Goal: Information Seeking & Learning: Find specific fact

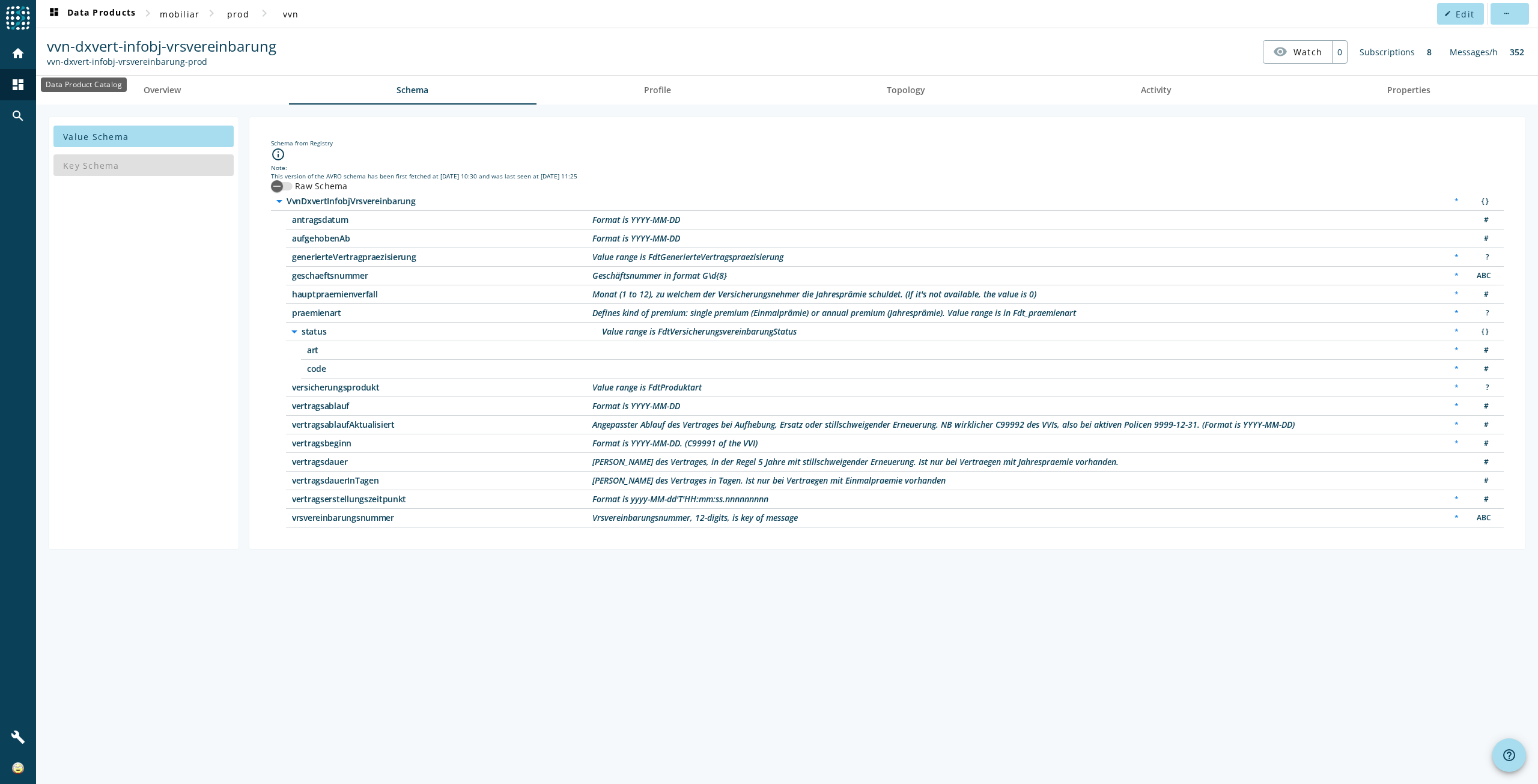
click at [20, 81] on mat-icon "dashboard" at bounding box center [17, 84] width 14 height 14
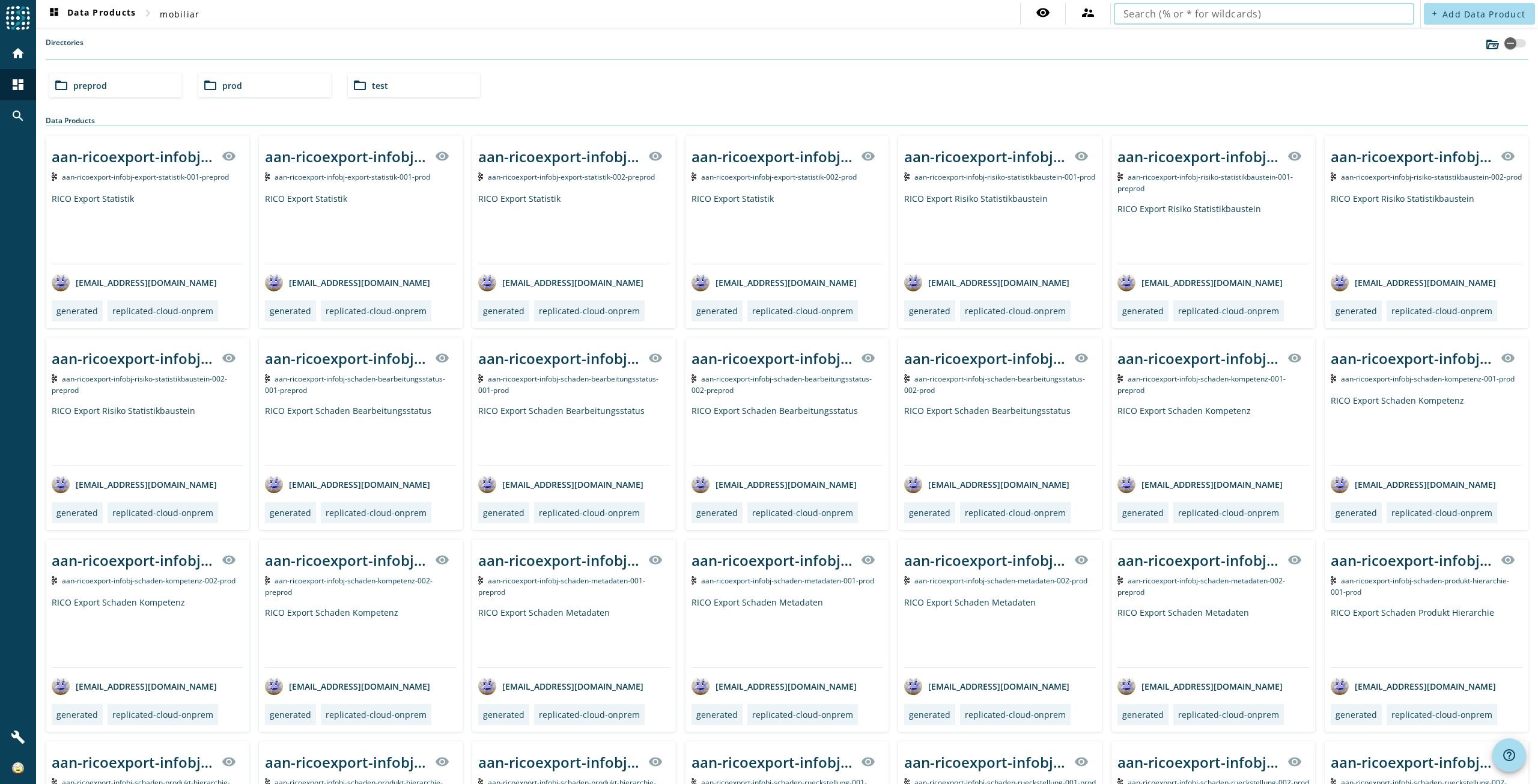
click at [274, 92] on div "folder_open prod" at bounding box center [264, 86] width 132 height 24
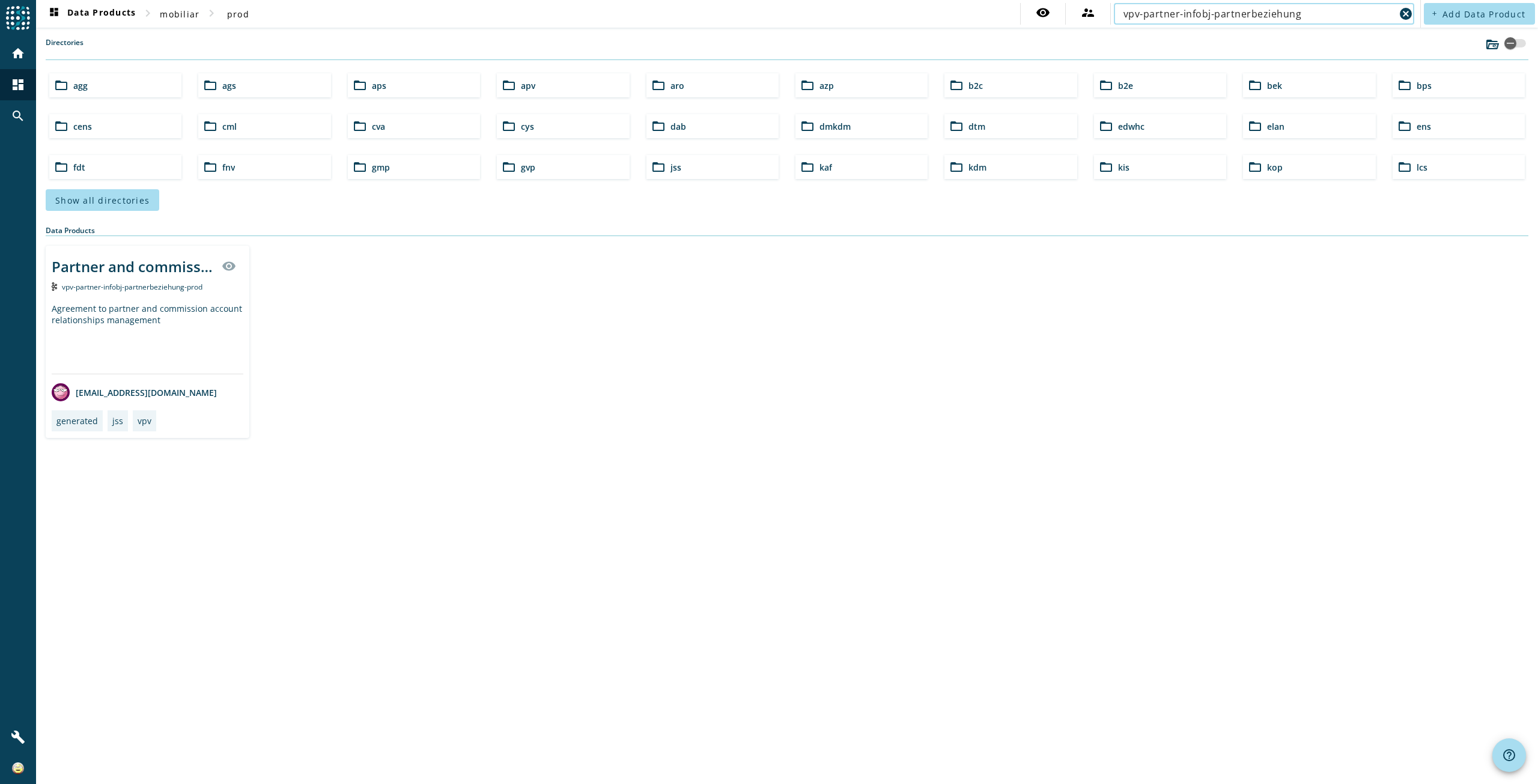
type input "vpv-partner-infobj-partnerbeziehung"
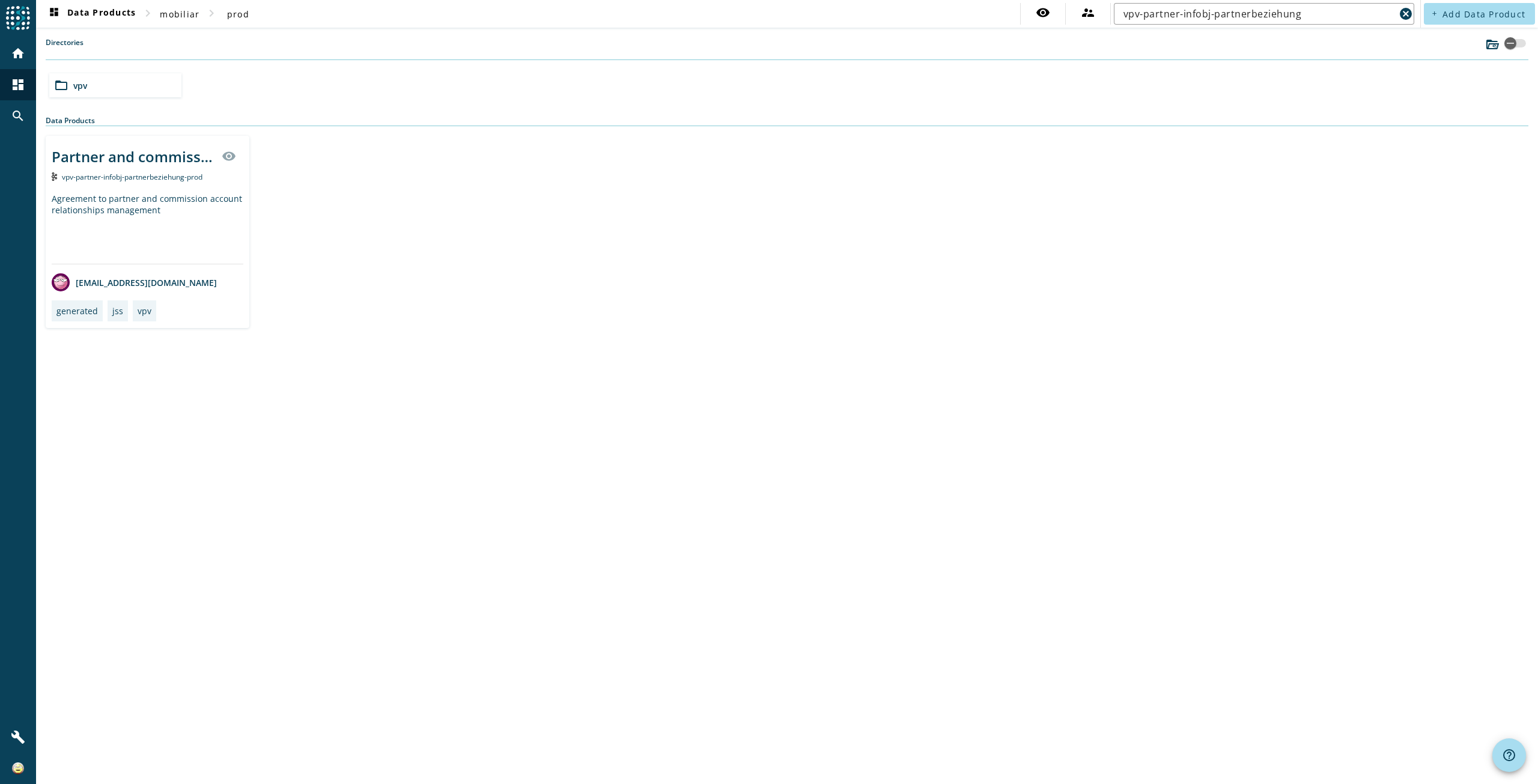
click at [131, 303] on div "Partner and commission account relationships modification visibility vpv-partne…" at bounding box center [148, 232] width 203 height 192
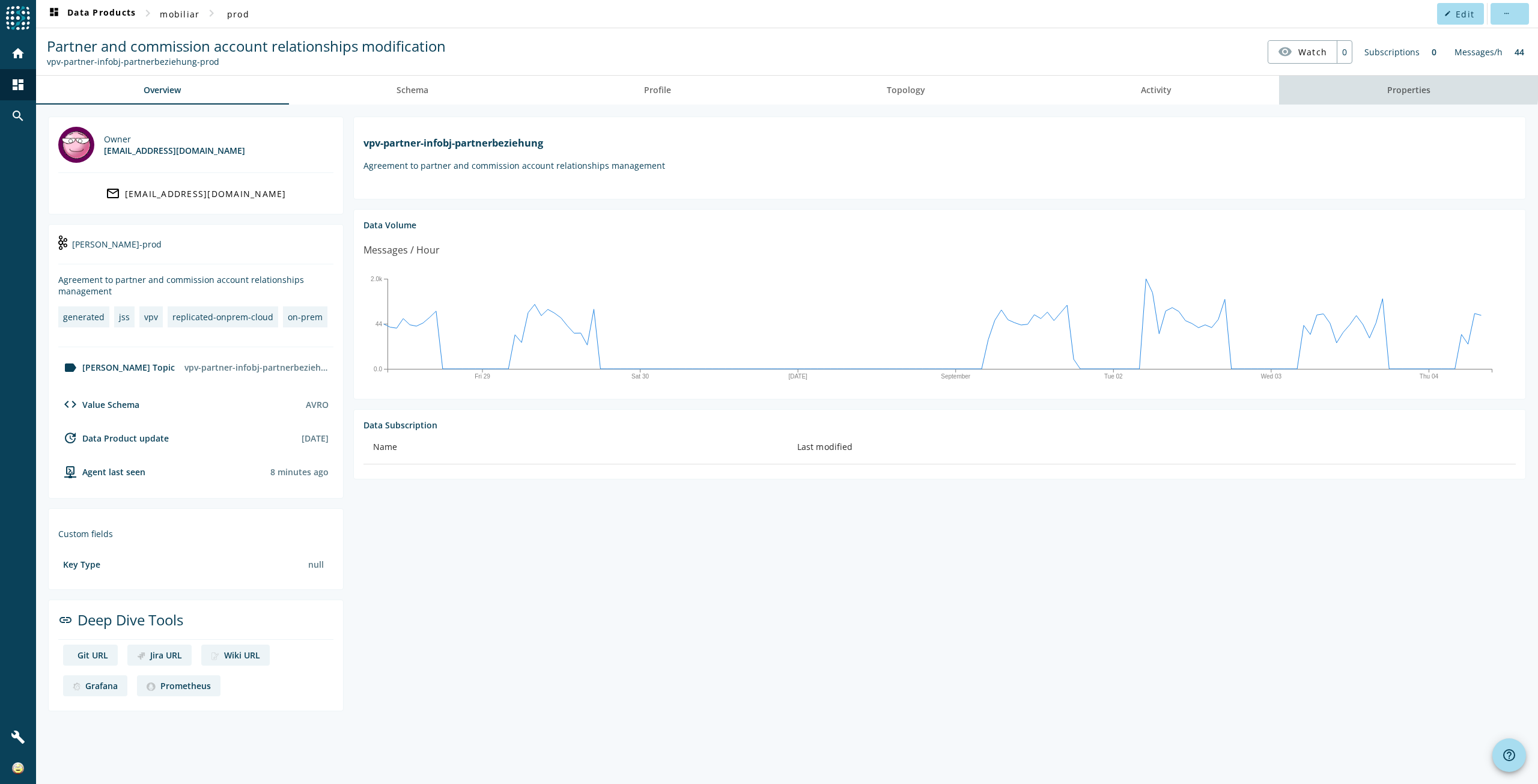
click at [1379, 81] on link "Properties" at bounding box center [1408, 89] width 259 height 29
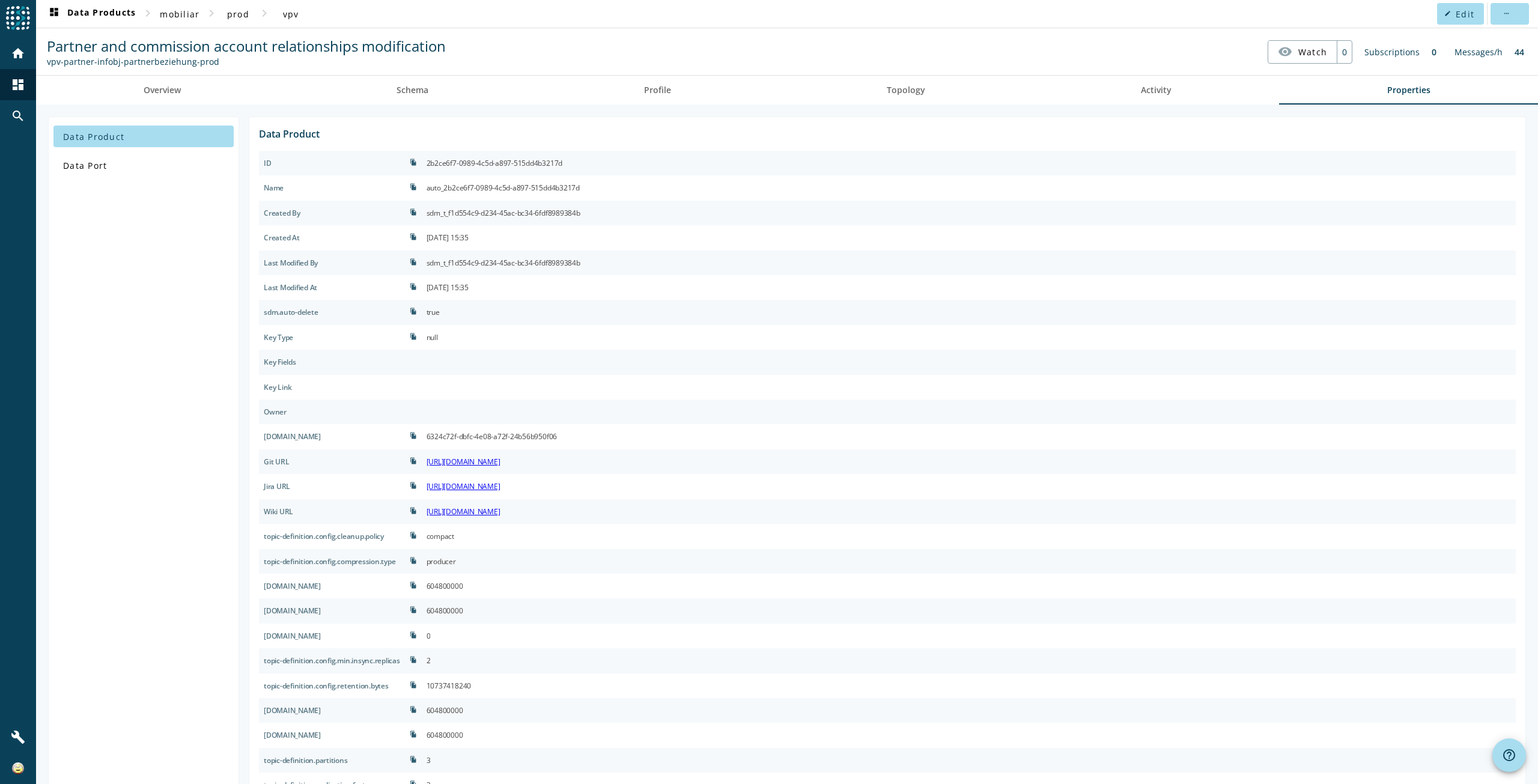
scroll to position [41, 0]
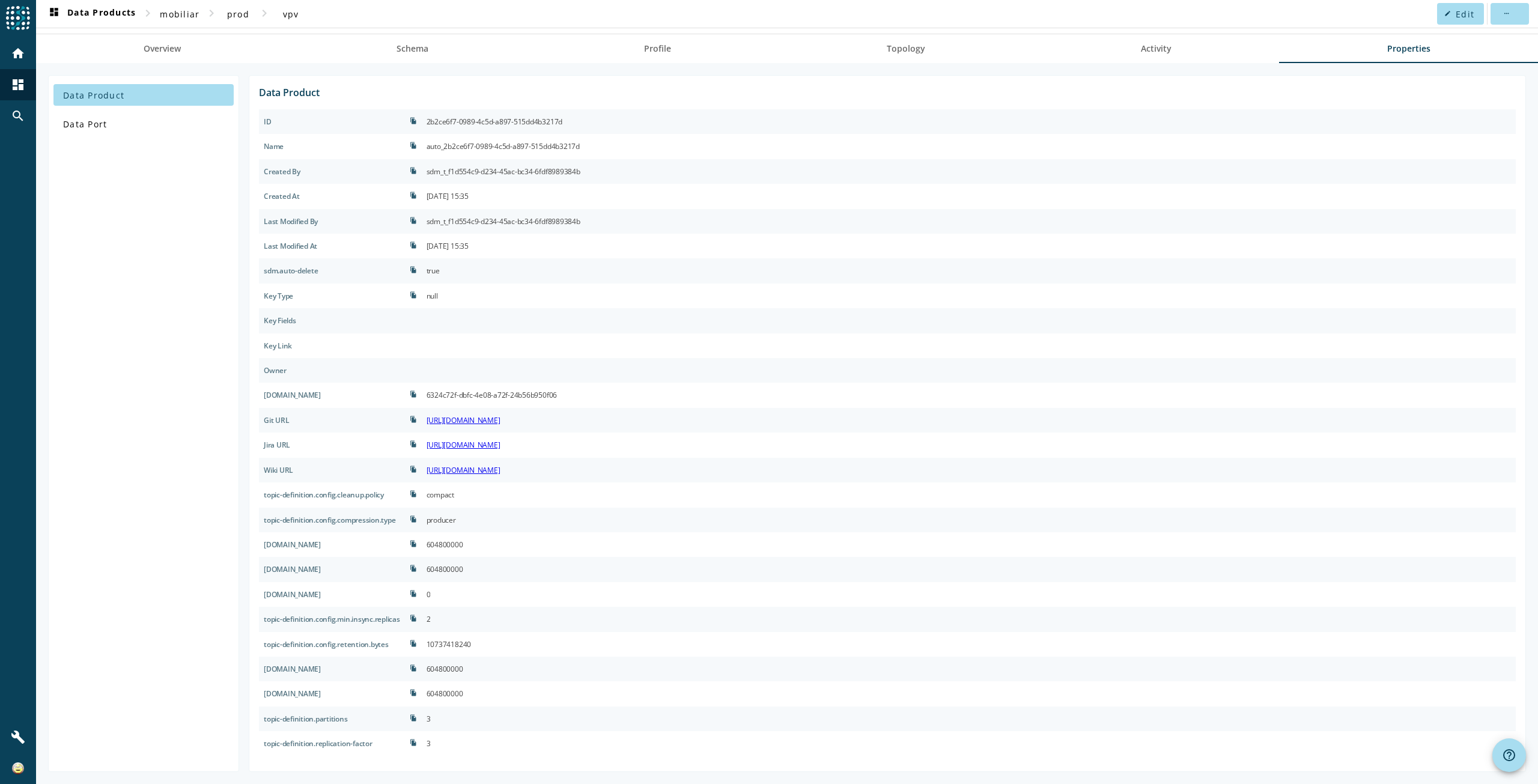
click at [455, 492] on div "compact" at bounding box center [440, 495] width 27 height 15
click at [463, 548] on div "604800000" at bounding box center [444, 545] width 37 height 15
copy div "604800000"
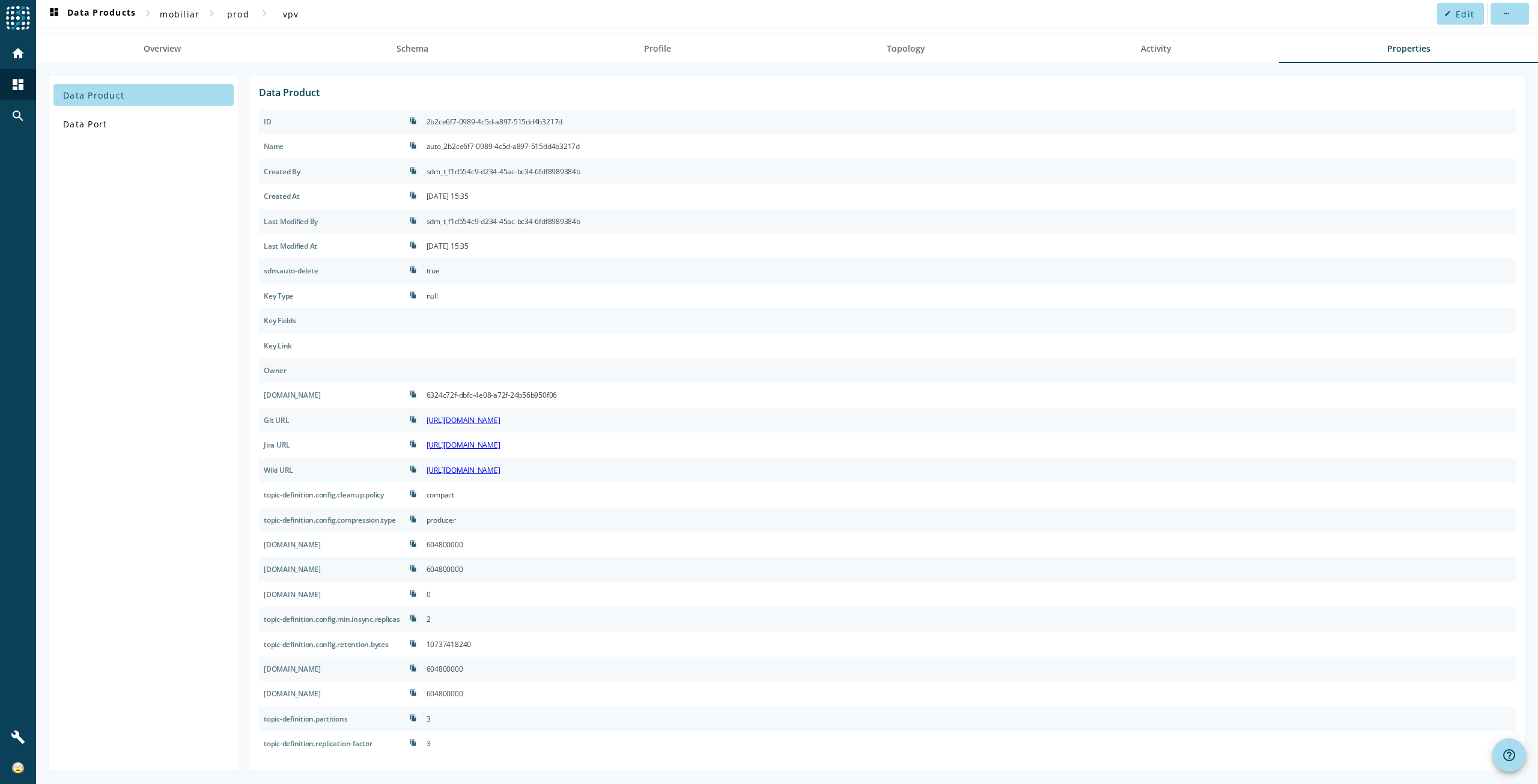
click at [448, 667] on div "604800000" at bounding box center [444, 669] width 37 height 15
copy div "604800000"
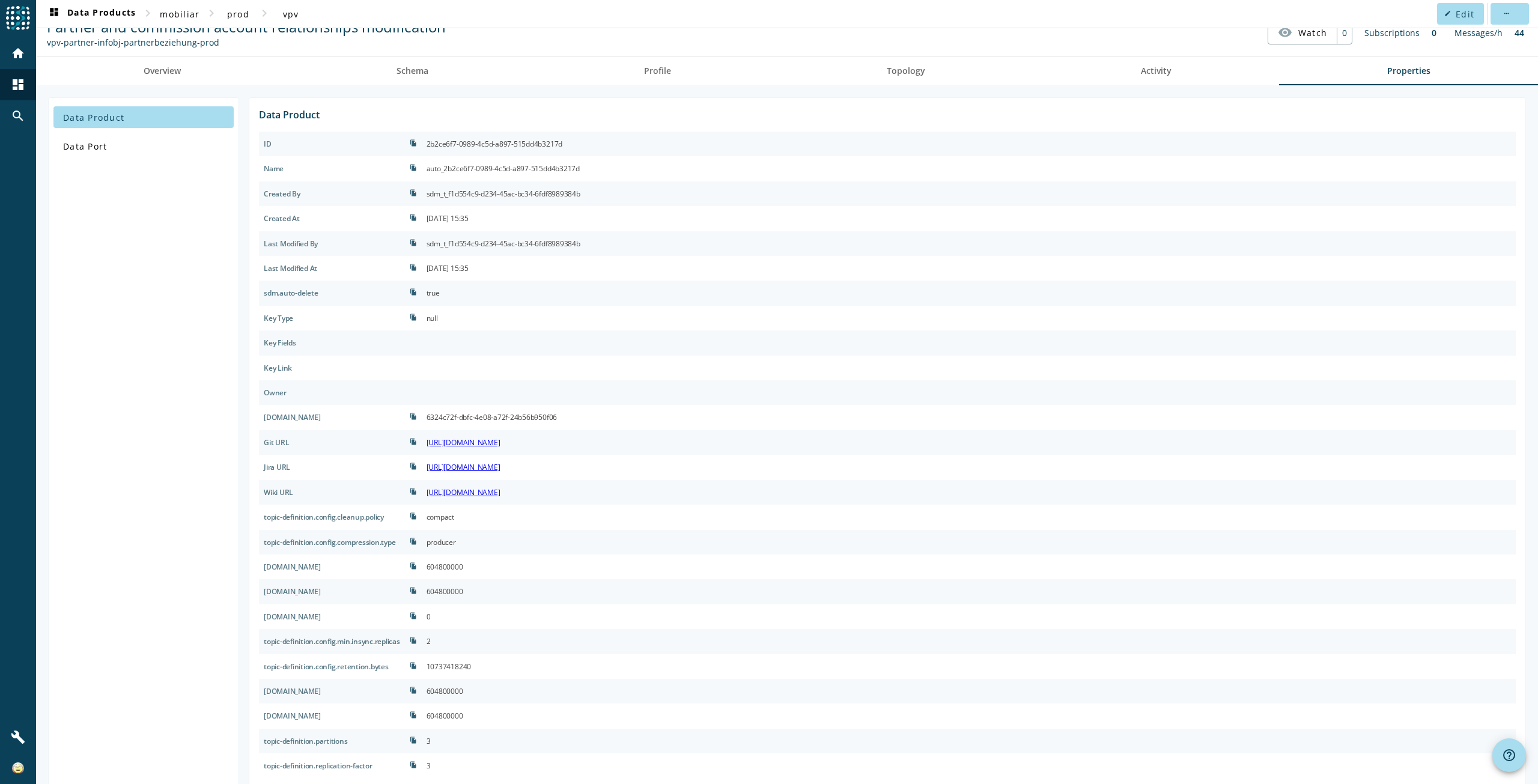
scroll to position [0, 0]
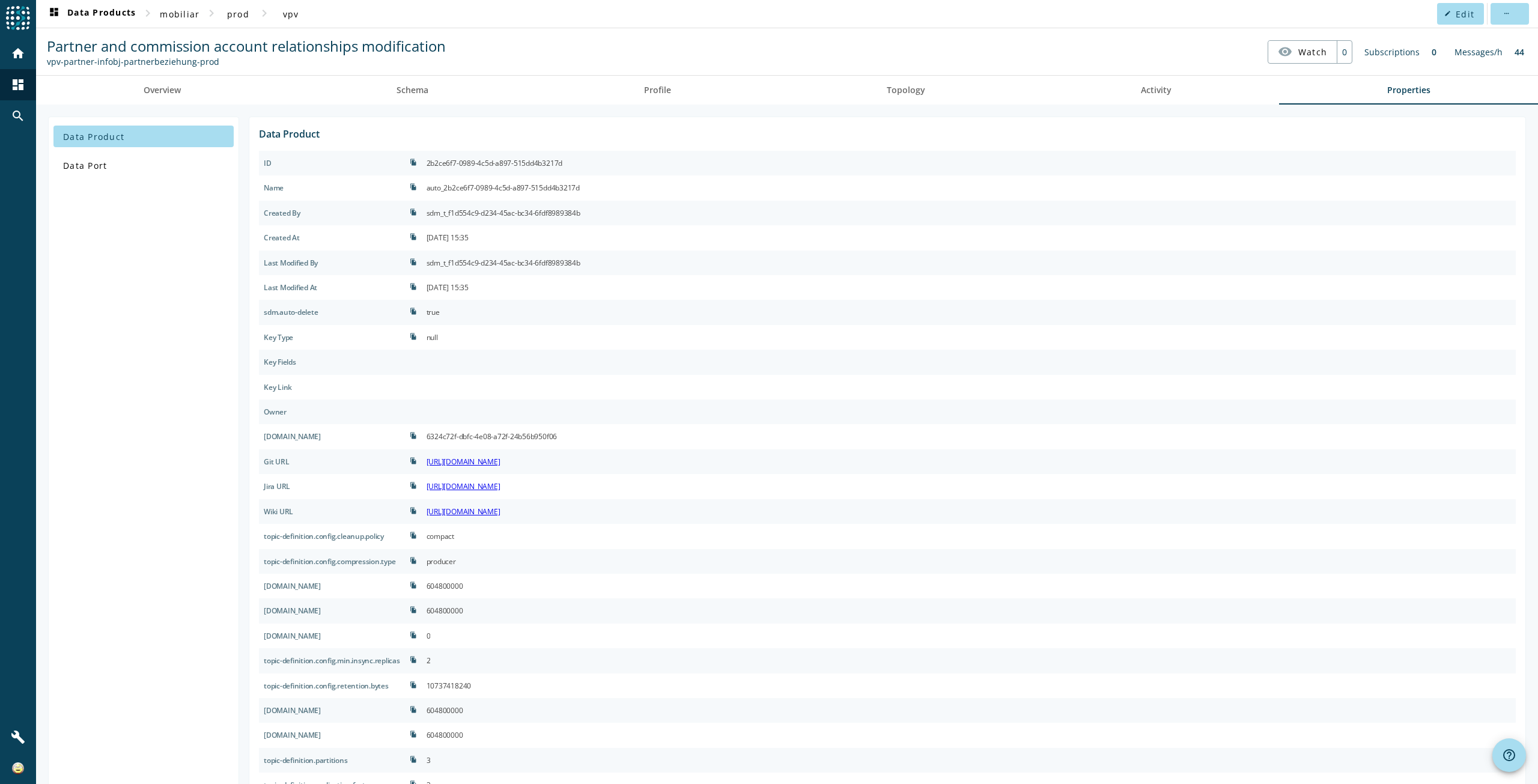
drag, startPoint x: 213, startPoint y: 61, endPoint x: 169, endPoint y: 58, distance: 44.1
click at [169, 58] on div "vpv-partner-infobj-partnerbeziehung-prod" at bounding box center [247, 61] width 399 height 11
click at [238, 58] on div "vpv-partner-infobj-partnerbeziehung-prod" at bounding box center [247, 61] width 399 height 11
drag, startPoint x: 235, startPoint y: 59, endPoint x: 46, endPoint y: 59, distance: 189.0
click at [46, 59] on div "Partner and commission account relationships modification vpv-partner-infobj-pa…" at bounding box center [247, 51] width 405 height 31
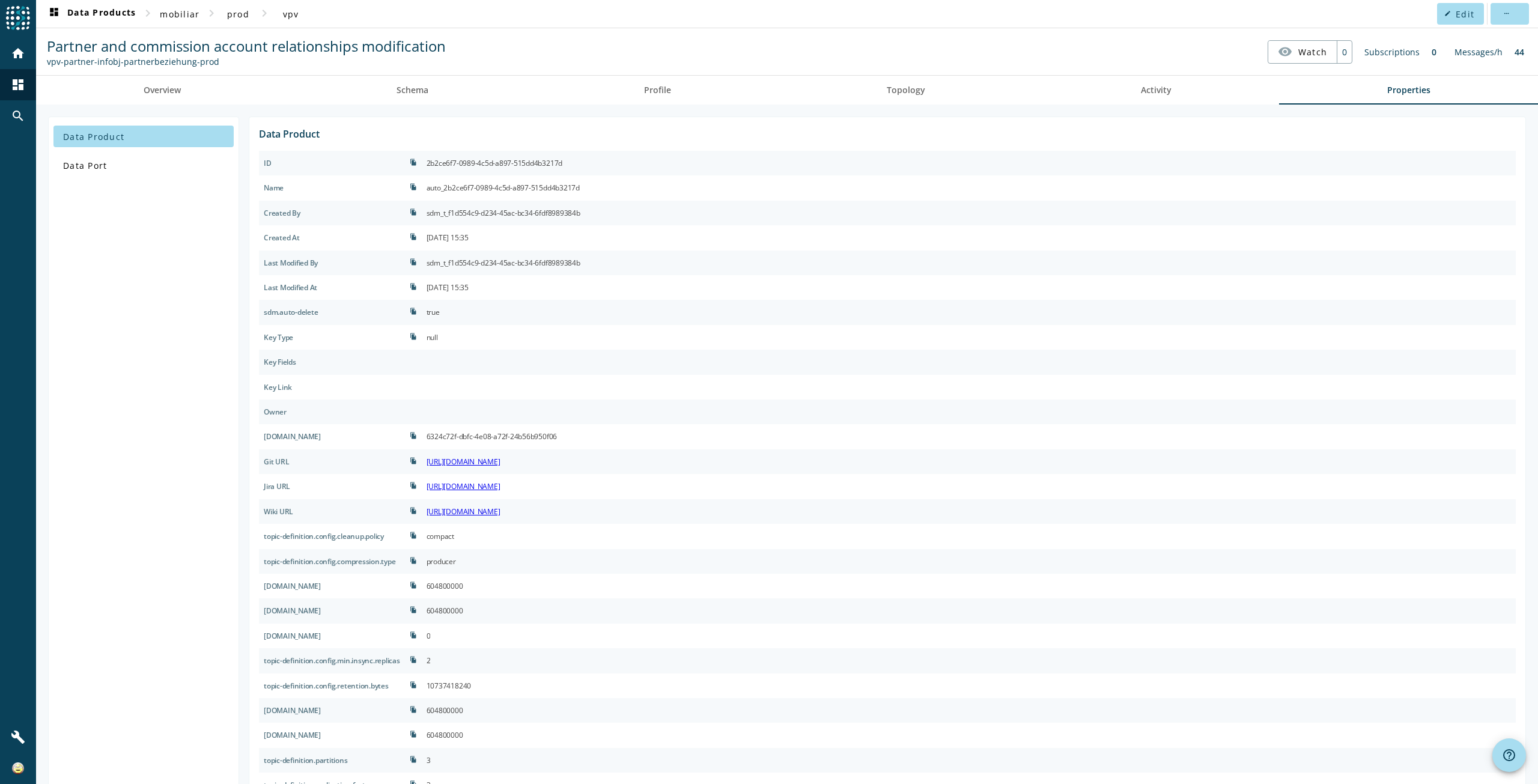
copy div "vpv-partner-infobj-partnerbeziehung-prod"
click at [624, 53] on nav "Partner and commission account relationships modification vpv-partner-infobj-pa…" at bounding box center [787, 52] width 1493 height 38
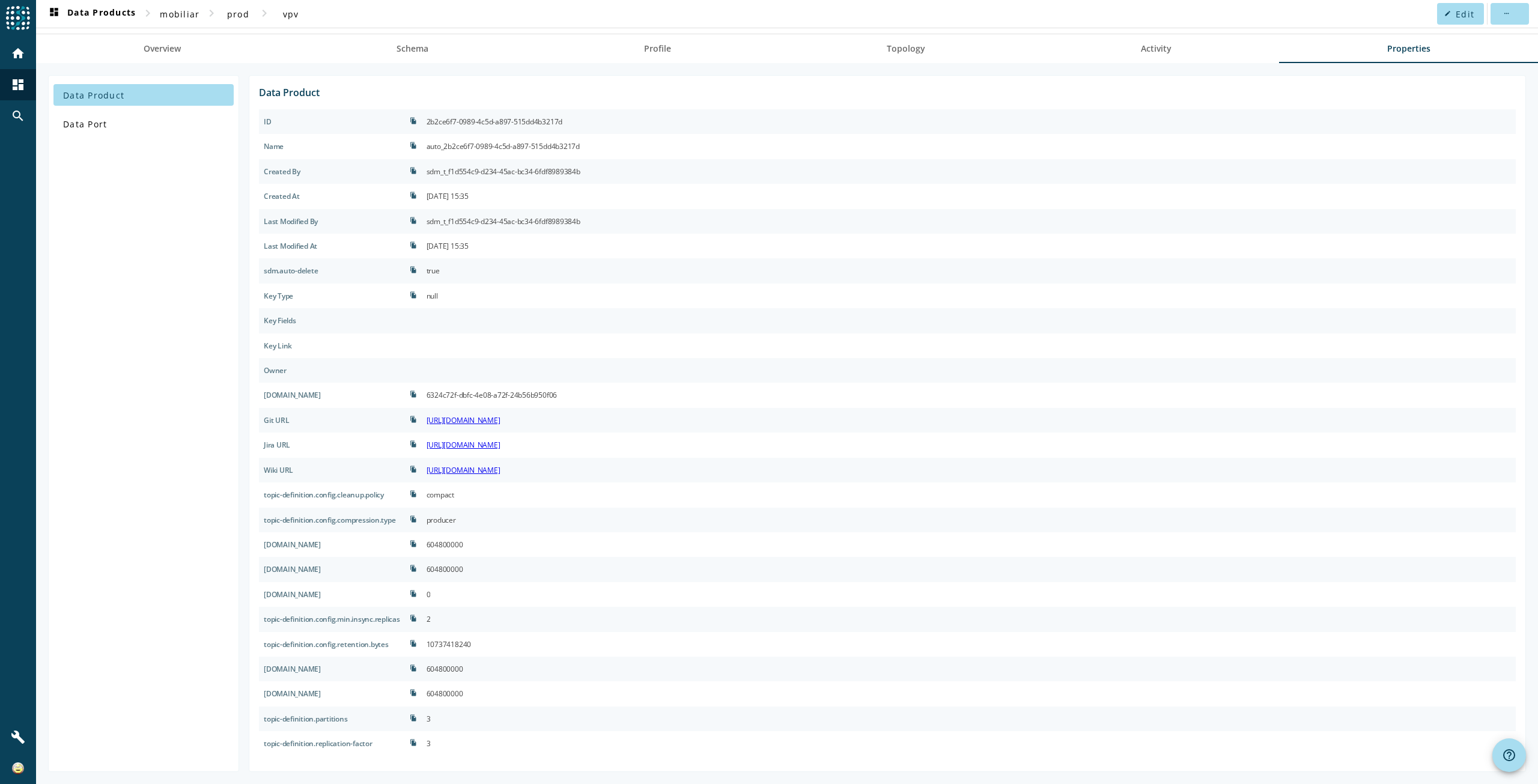
drag, startPoint x: 383, startPoint y: 670, endPoint x: 257, endPoint y: 670, distance: 126.0
click at [257, 670] on div "Data Product ID file_copy 2b2ce6f7-0989-4c5d-a897-515dd4b3217d Name file_copy a…" at bounding box center [887, 424] width 1277 height 696
copy div "[DOMAIN_NAME]"
click at [388, 667] on div "[DOMAIN_NAME]" at bounding box center [331, 669] width 146 height 24
drag, startPoint x: 370, startPoint y: 668, endPoint x: 340, endPoint y: 670, distance: 30.1
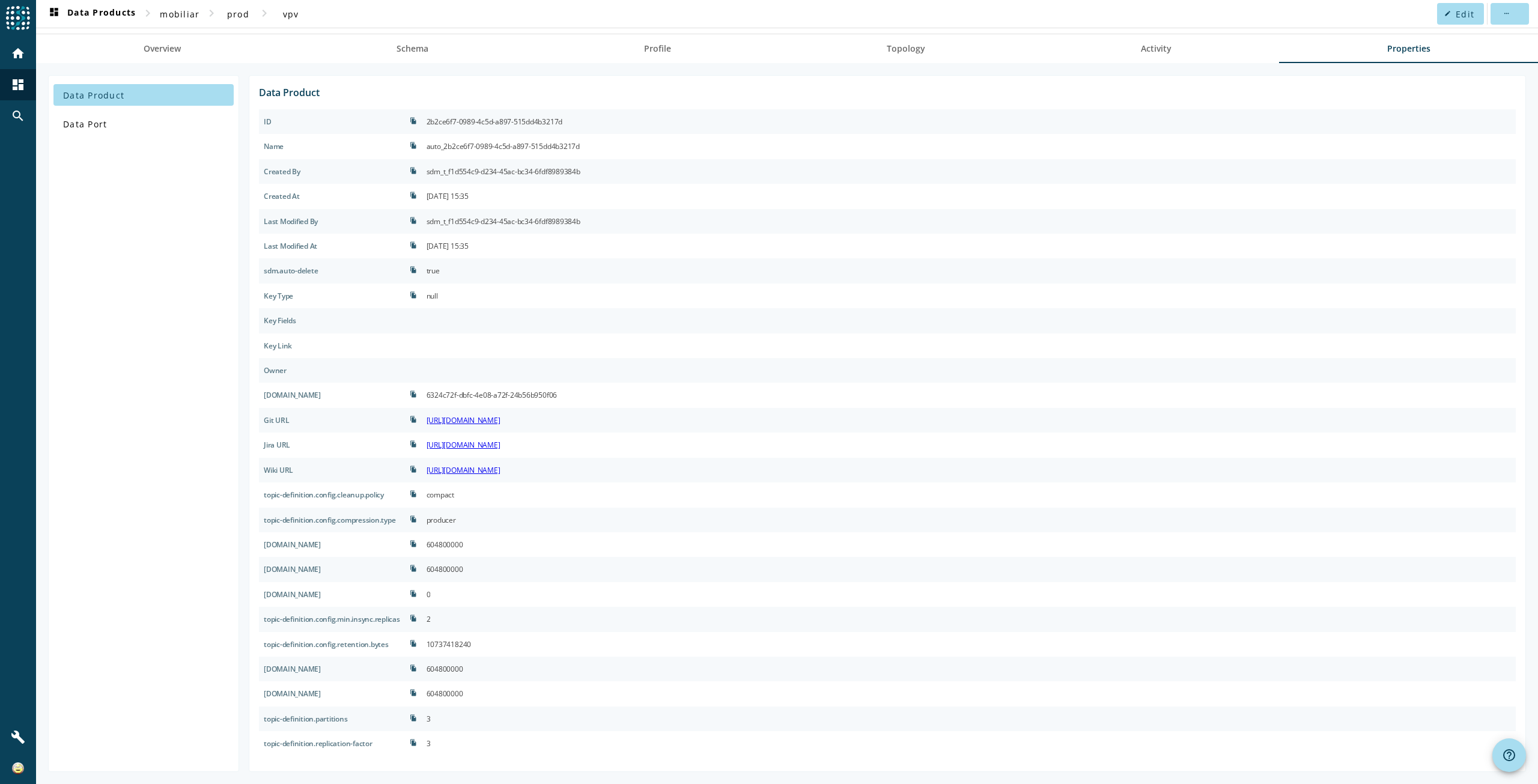
click at [340, 670] on div "[DOMAIN_NAME]" at bounding box center [331, 669] width 146 height 24
copy div "retention.ms"
click at [1189, 149] on div "auto_2b2ce6f7-0989-4c5d-a897-515dd4b3217d" at bounding box center [969, 146] width 1094 height 24
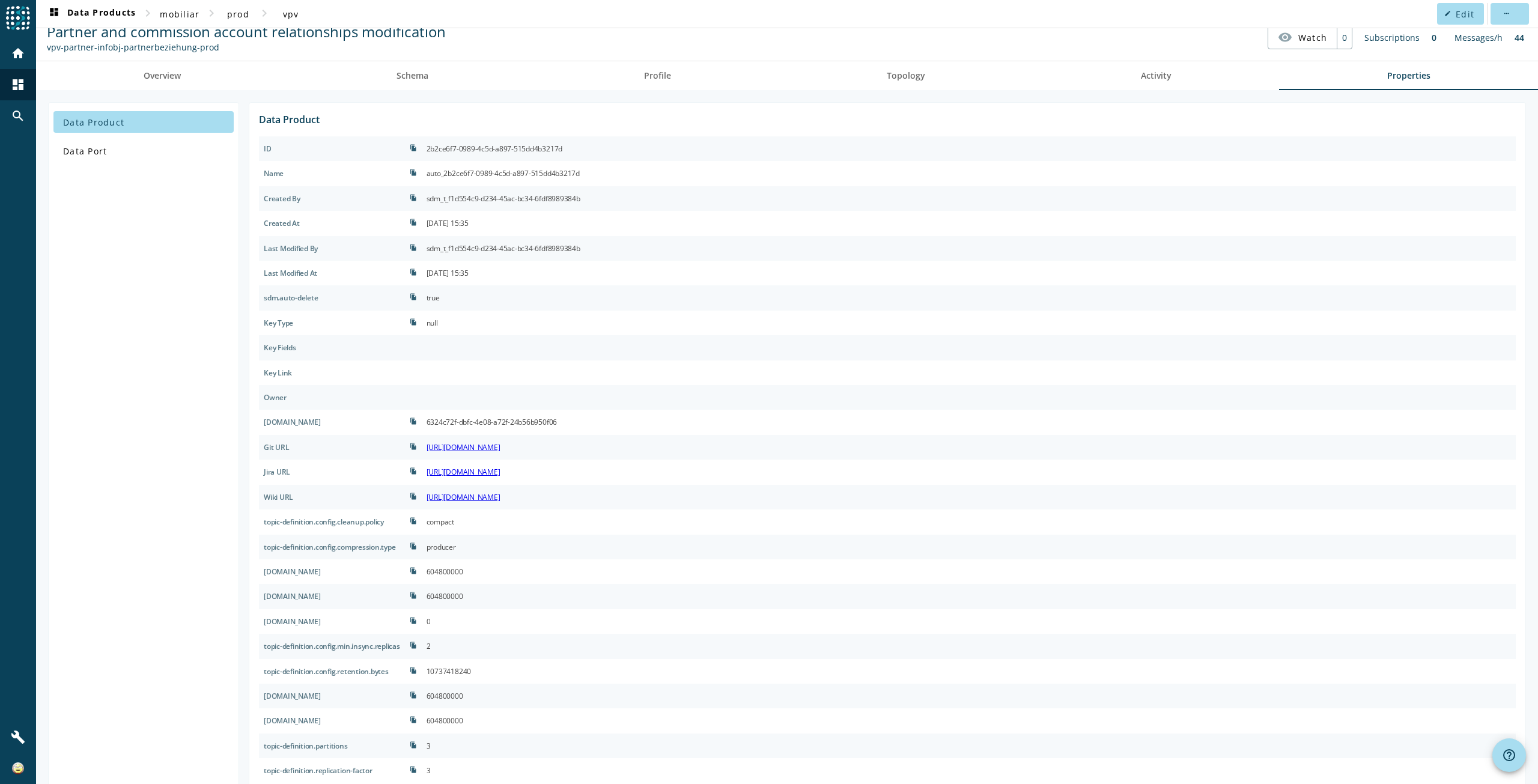
scroll to position [0, 0]
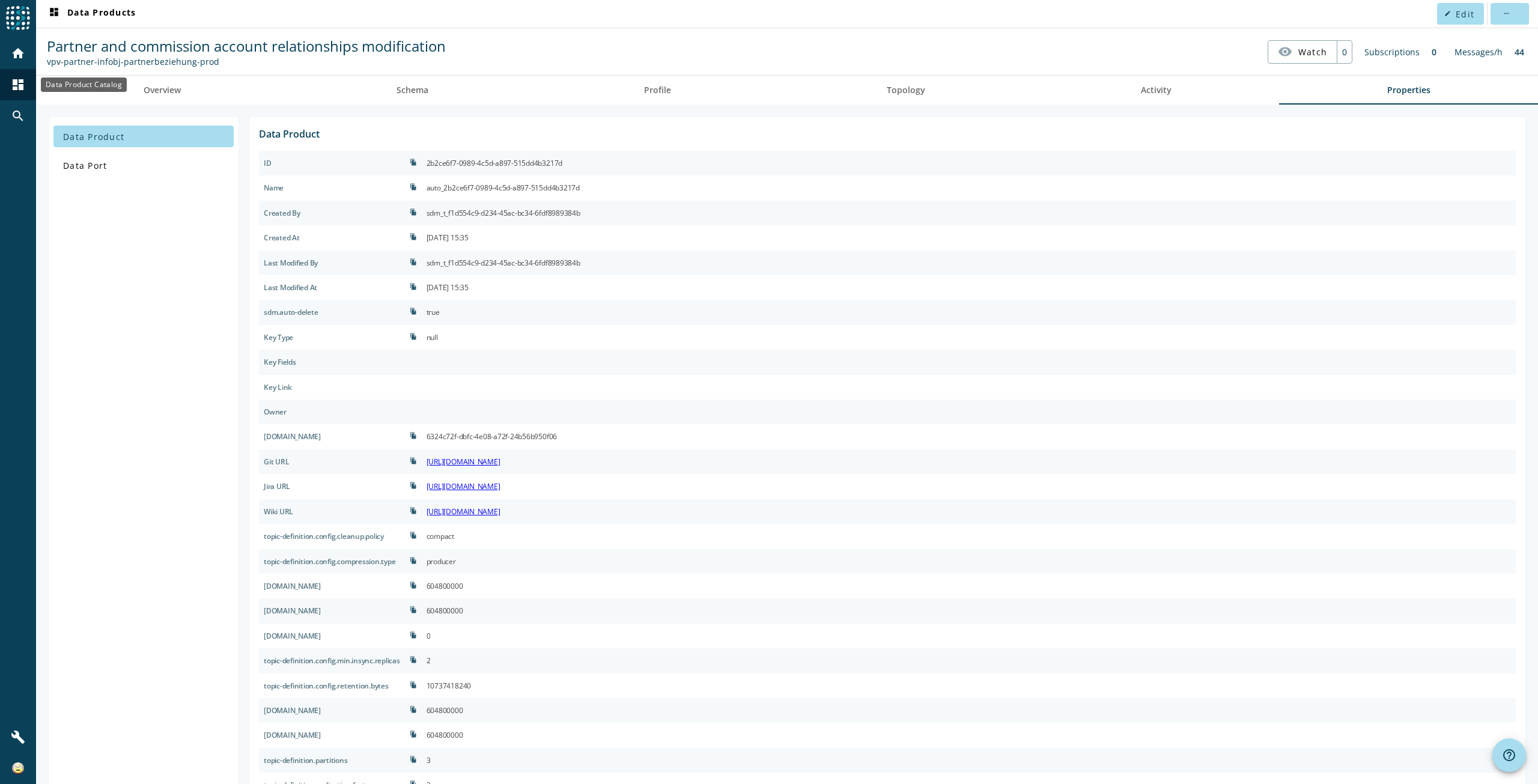
click at [24, 84] on mat-icon "dashboard" at bounding box center [17, 84] width 14 height 14
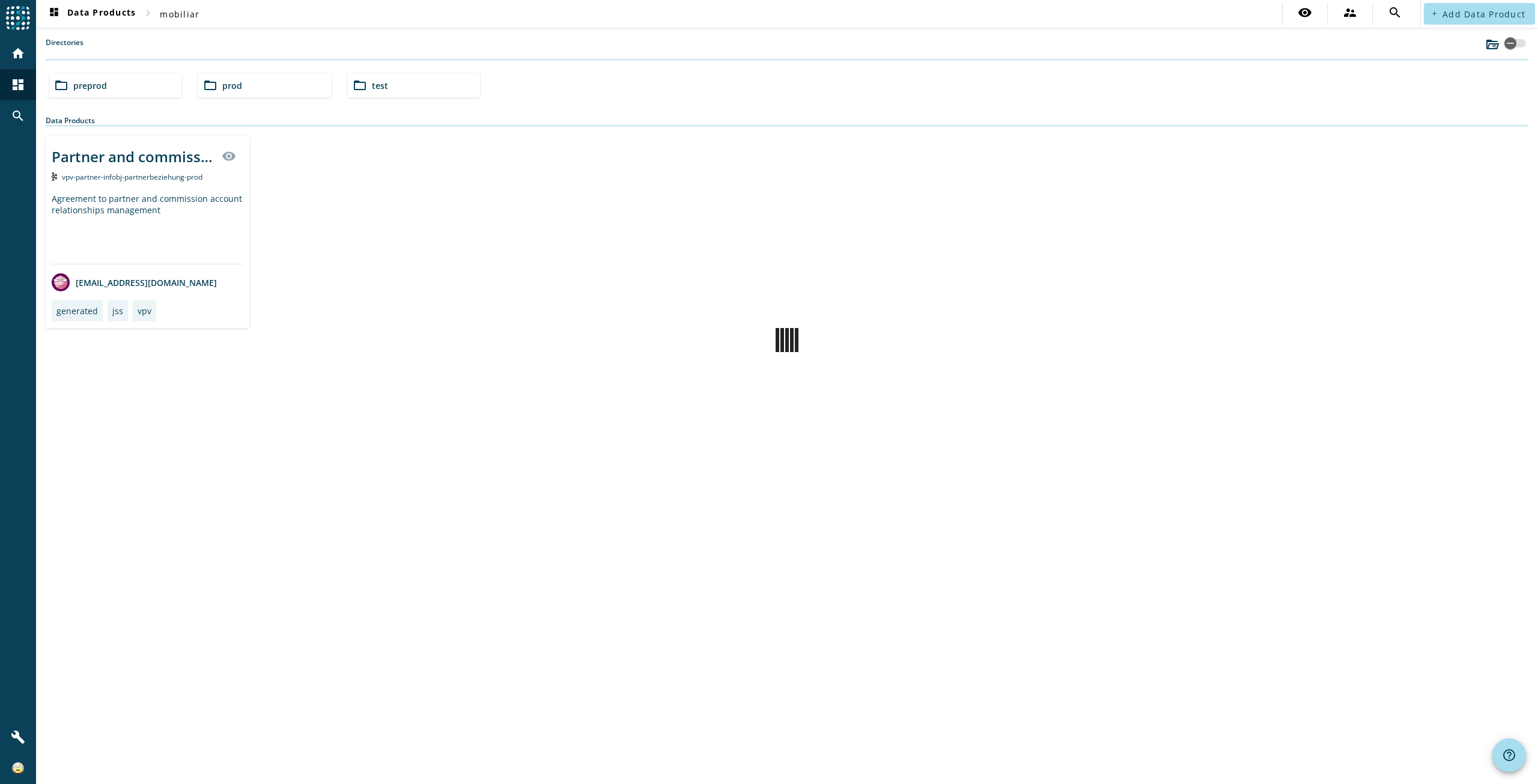
click at [276, 83] on div "folder_open prod" at bounding box center [264, 86] width 132 height 24
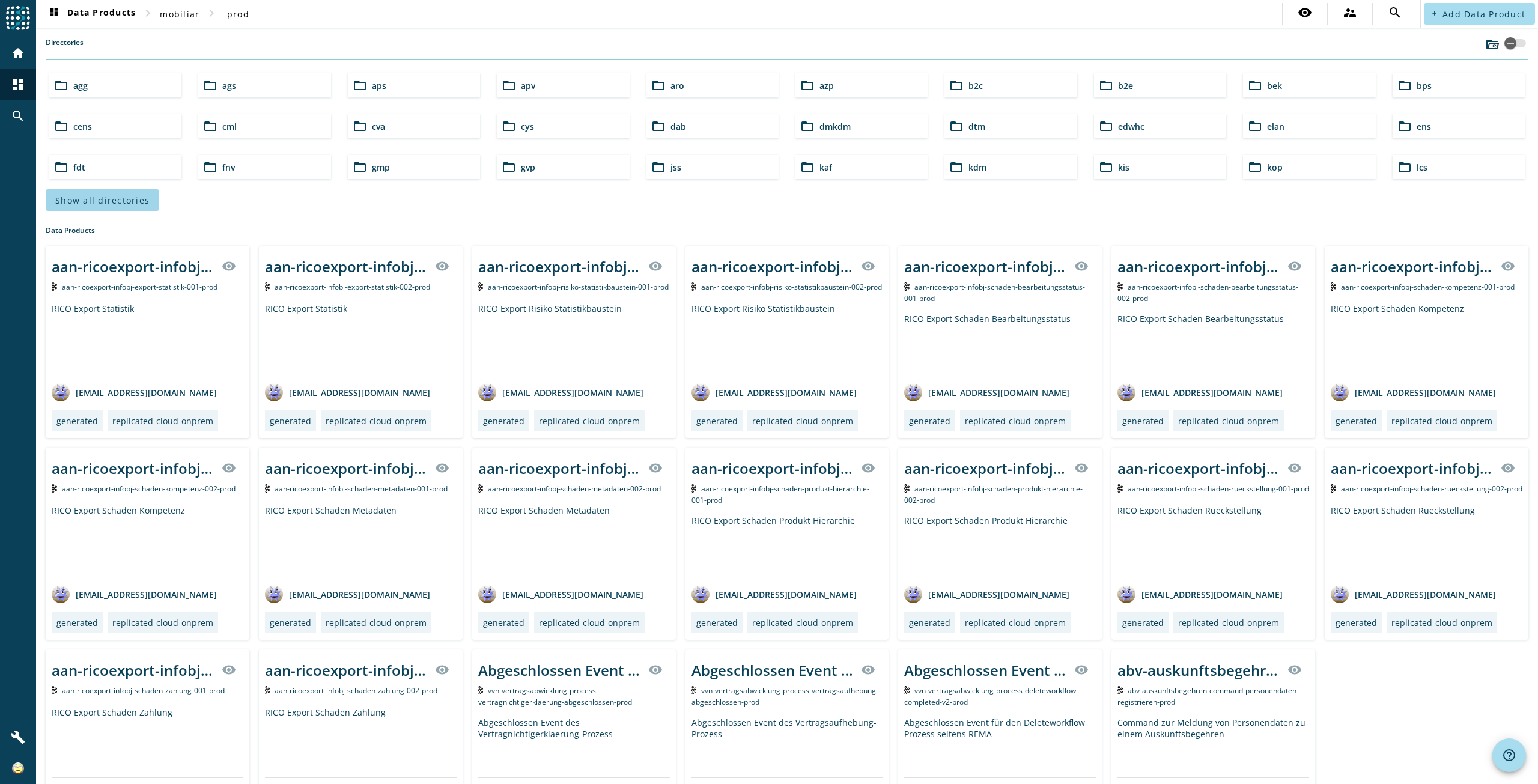
click at [125, 200] on span "Show all directories" at bounding box center [103, 200] width 94 height 11
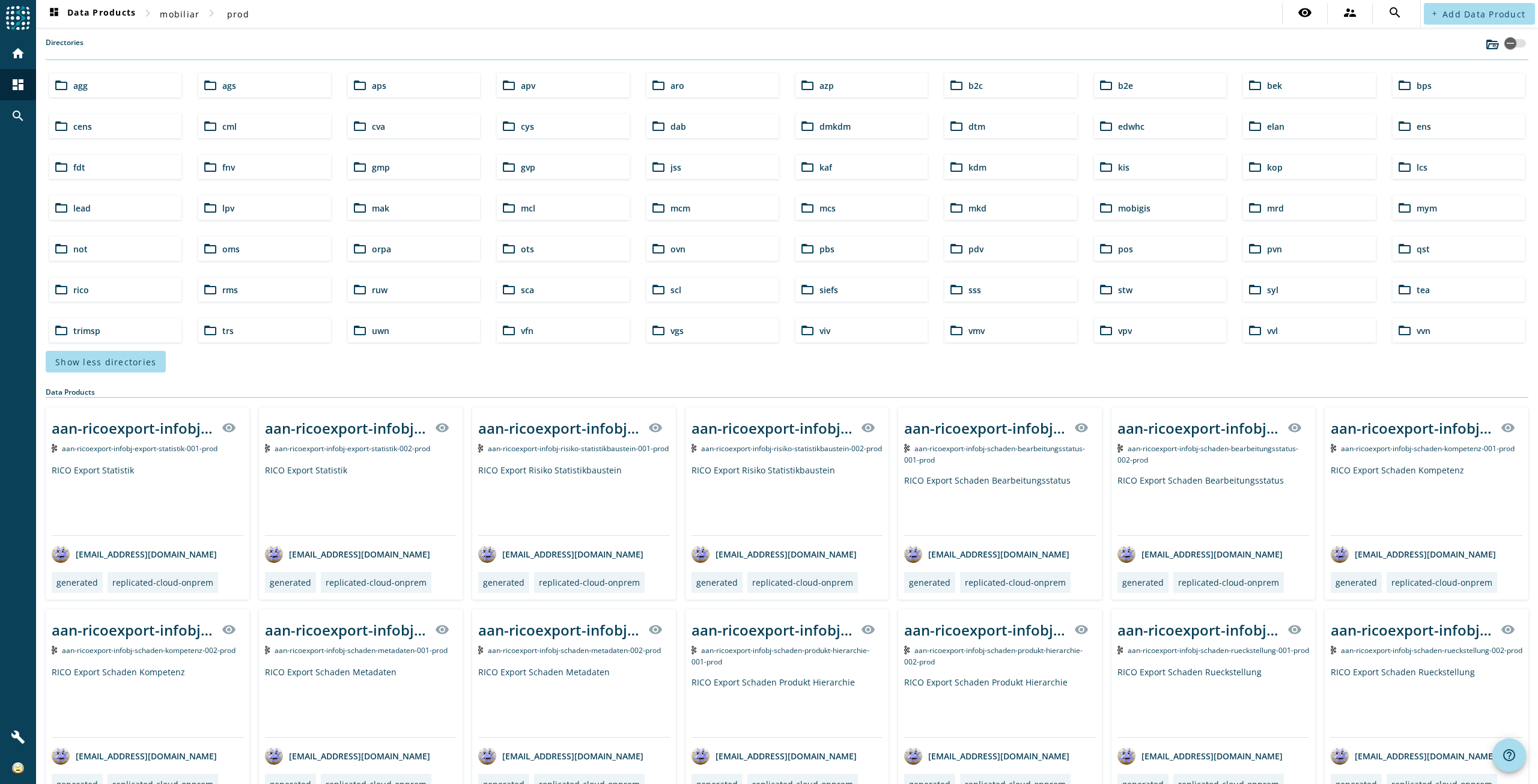
click at [1136, 329] on div "folder_open vpv" at bounding box center [1160, 330] width 132 height 24
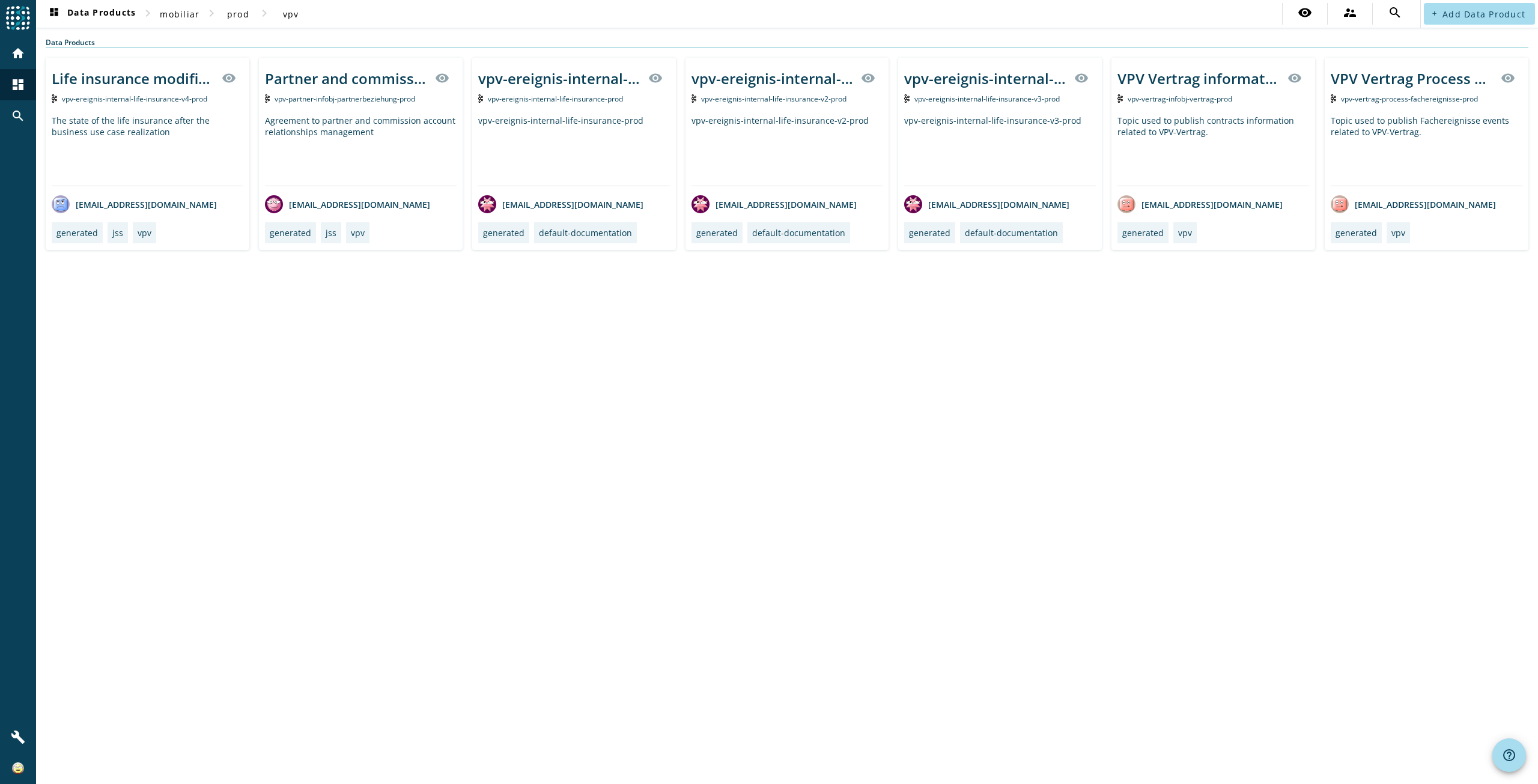
drag, startPoint x: 1203, startPoint y: 99, endPoint x: 1188, endPoint y: 87, distance: 19.2
drag, startPoint x: 1188, startPoint y: 87, endPoint x: 1166, endPoint y: 117, distance: 37.2
click at [1166, 117] on div "Topic used to publish contracts information related to VPV-Vertrag." at bounding box center [1213, 150] width 192 height 71
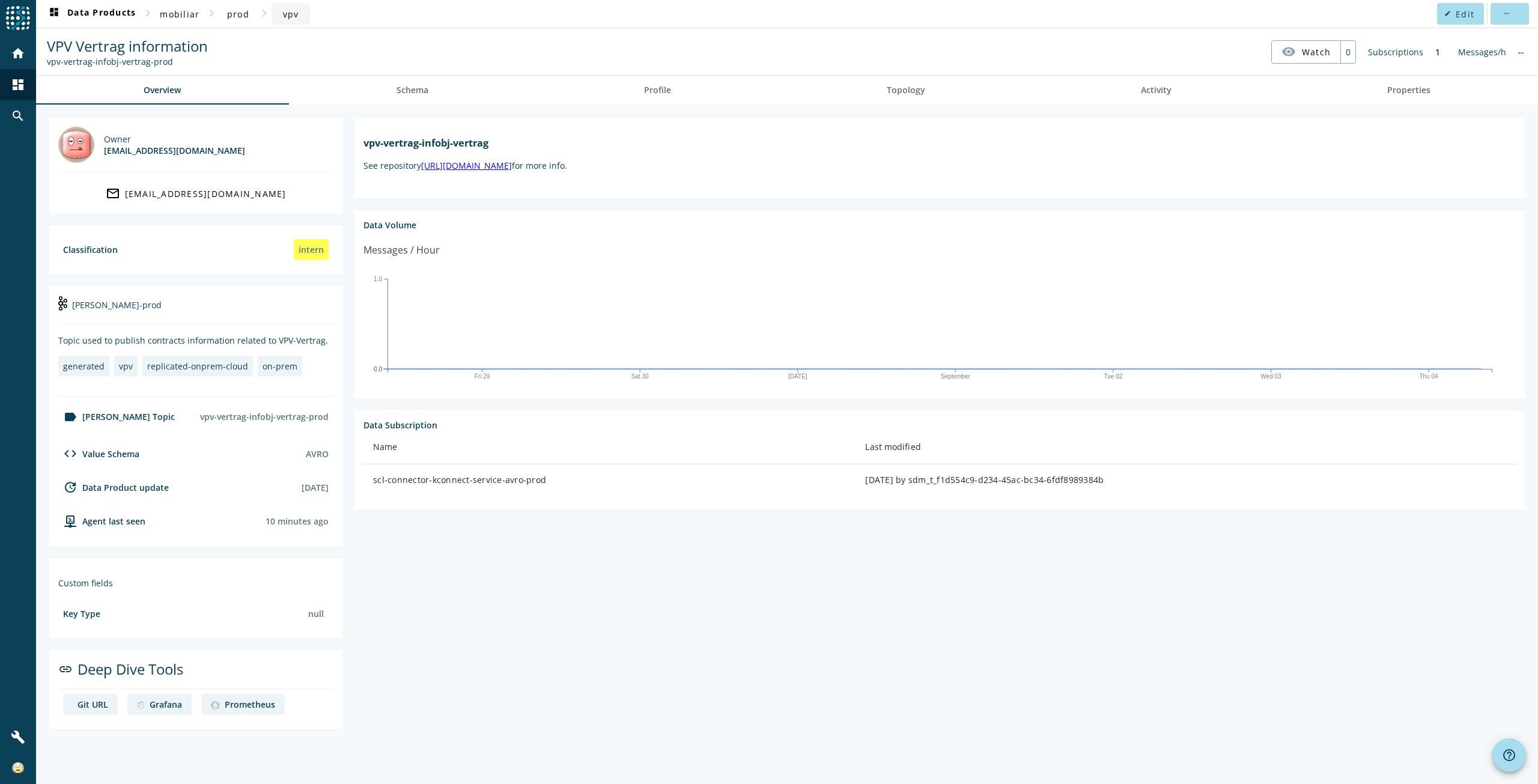
click at [279, 14] on span at bounding box center [291, 13] width 39 height 29
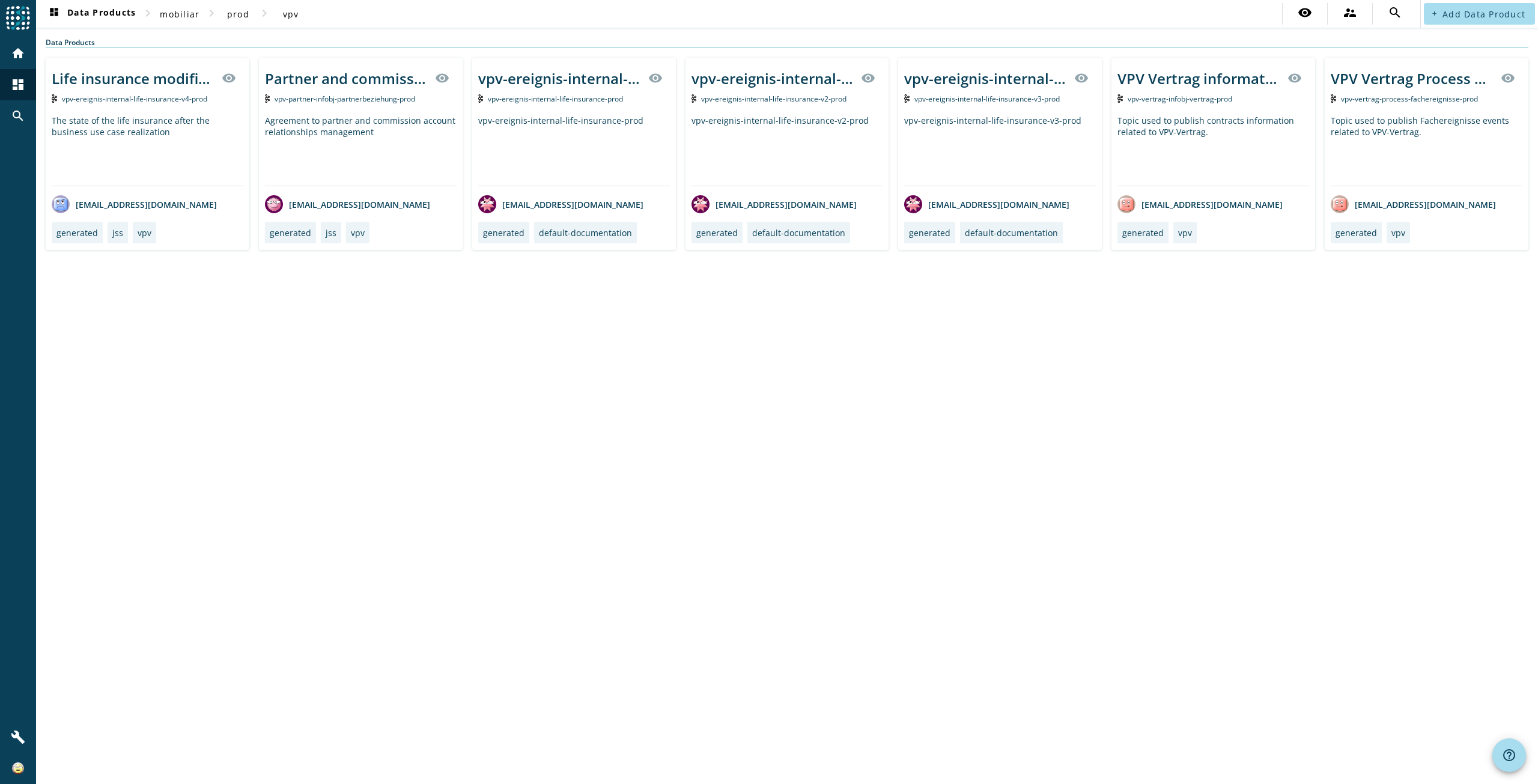
click at [1405, 103] on span "vpv-vertrag-process-fachereignisse-prod" at bounding box center [1410, 99] width 137 height 10
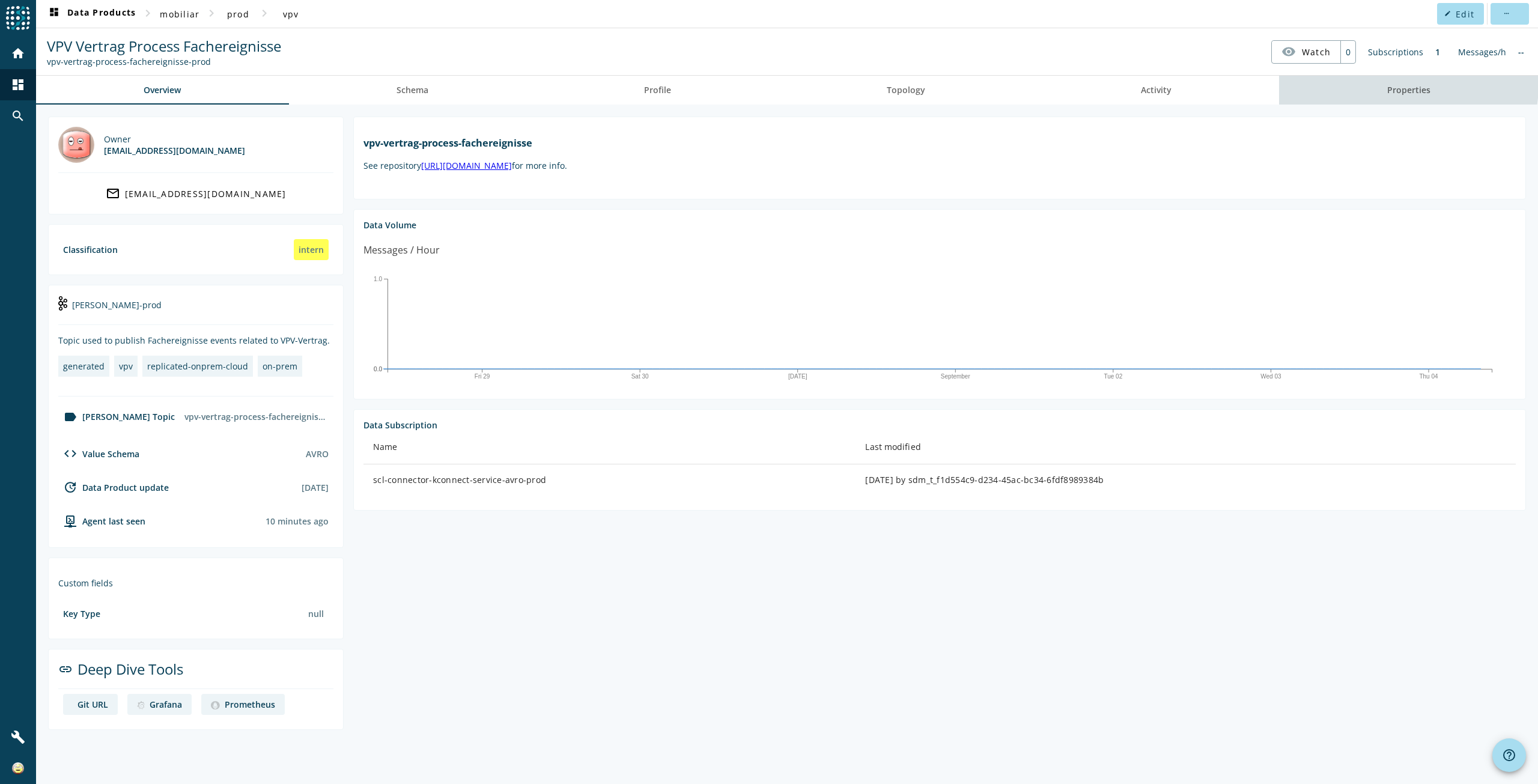
click at [1404, 86] on span "Properties" at bounding box center [1409, 89] width 43 height 8
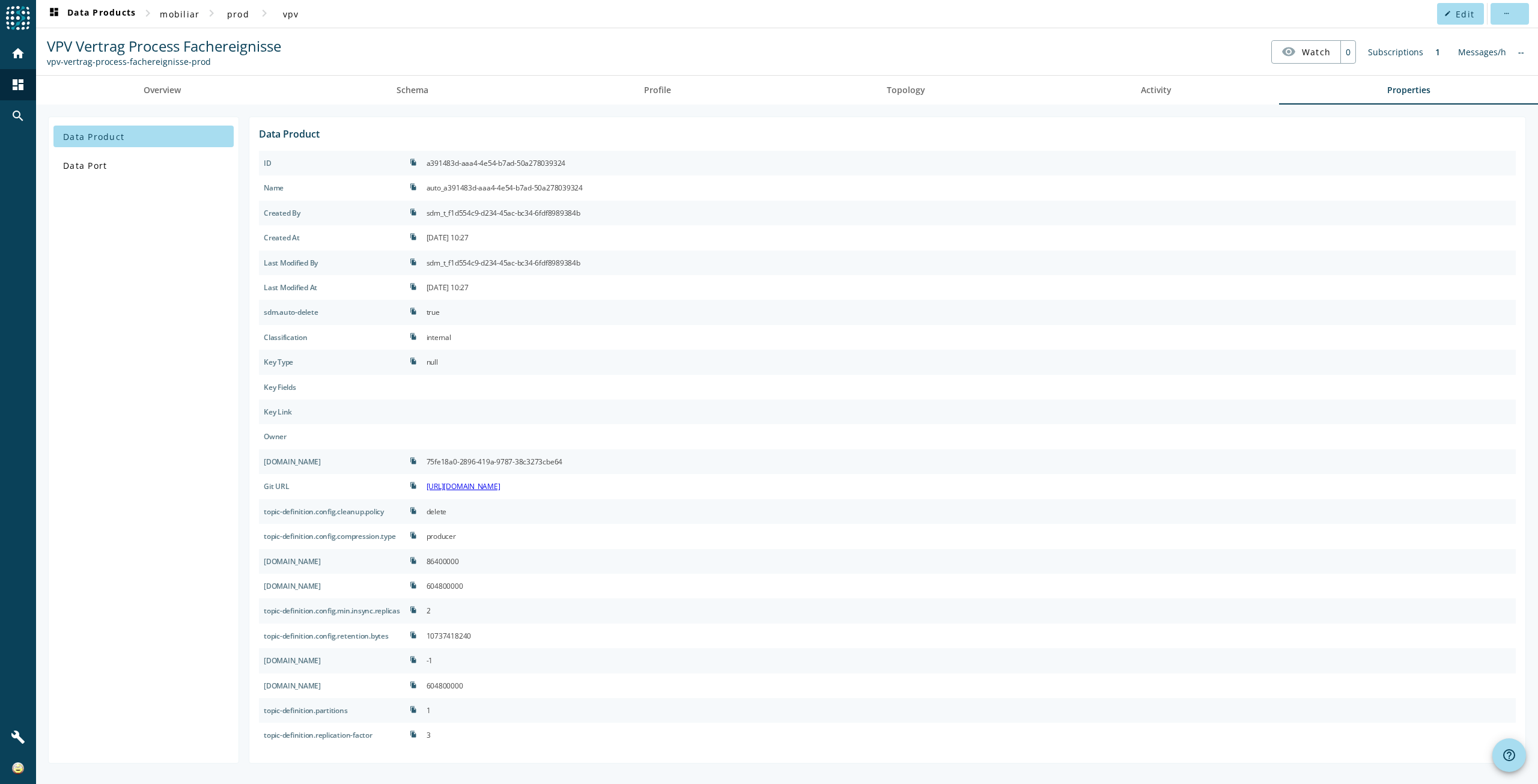
click at [447, 514] on div "delete" at bounding box center [437, 512] width 21 height 15
click at [459, 559] on div "86400000" at bounding box center [442, 561] width 32 height 15
copy div "86400000"
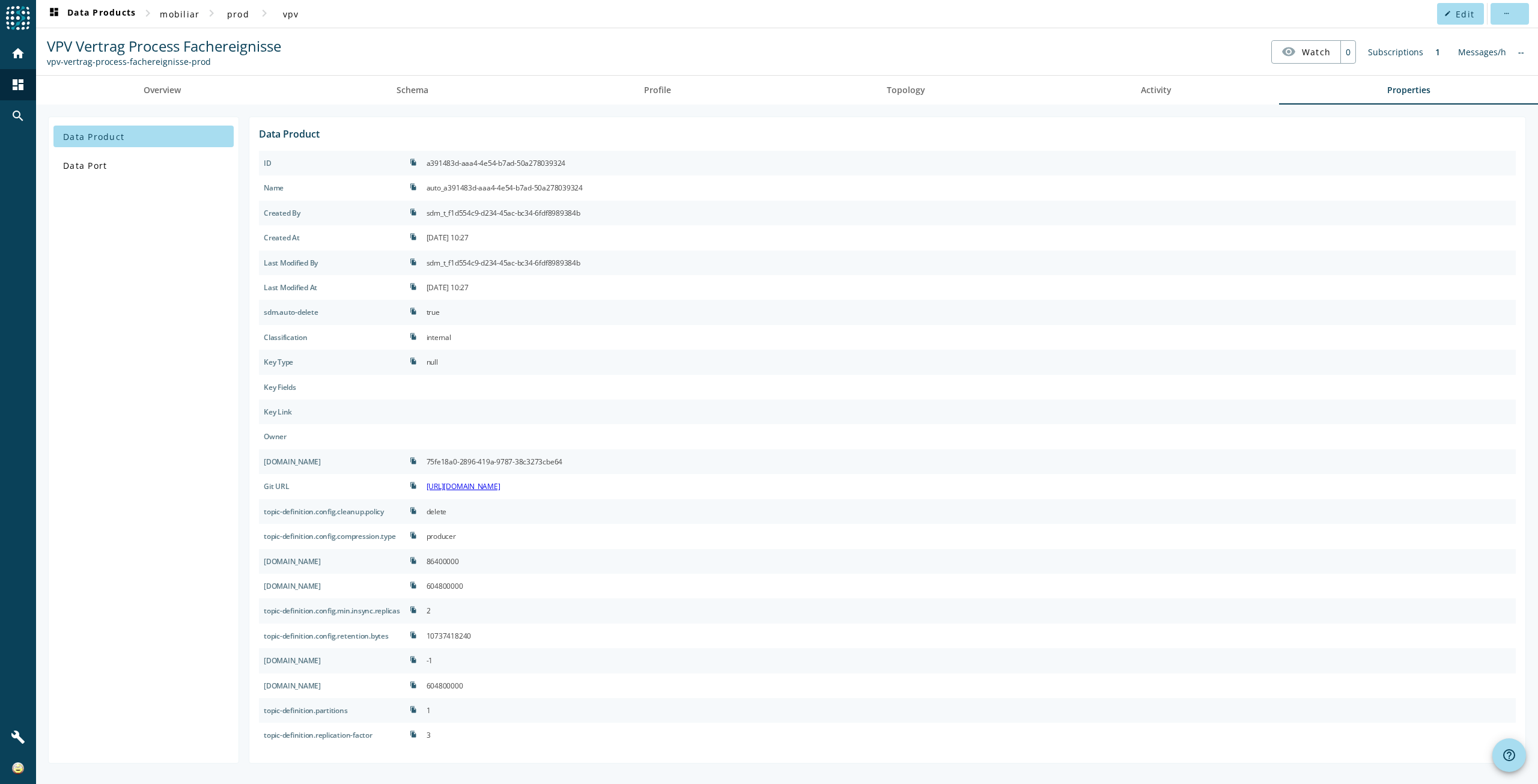
click at [447, 685] on div "604800000" at bounding box center [444, 686] width 37 height 15
copy div "604800000"
click at [449, 683] on div "604800000" at bounding box center [444, 686] width 37 height 15
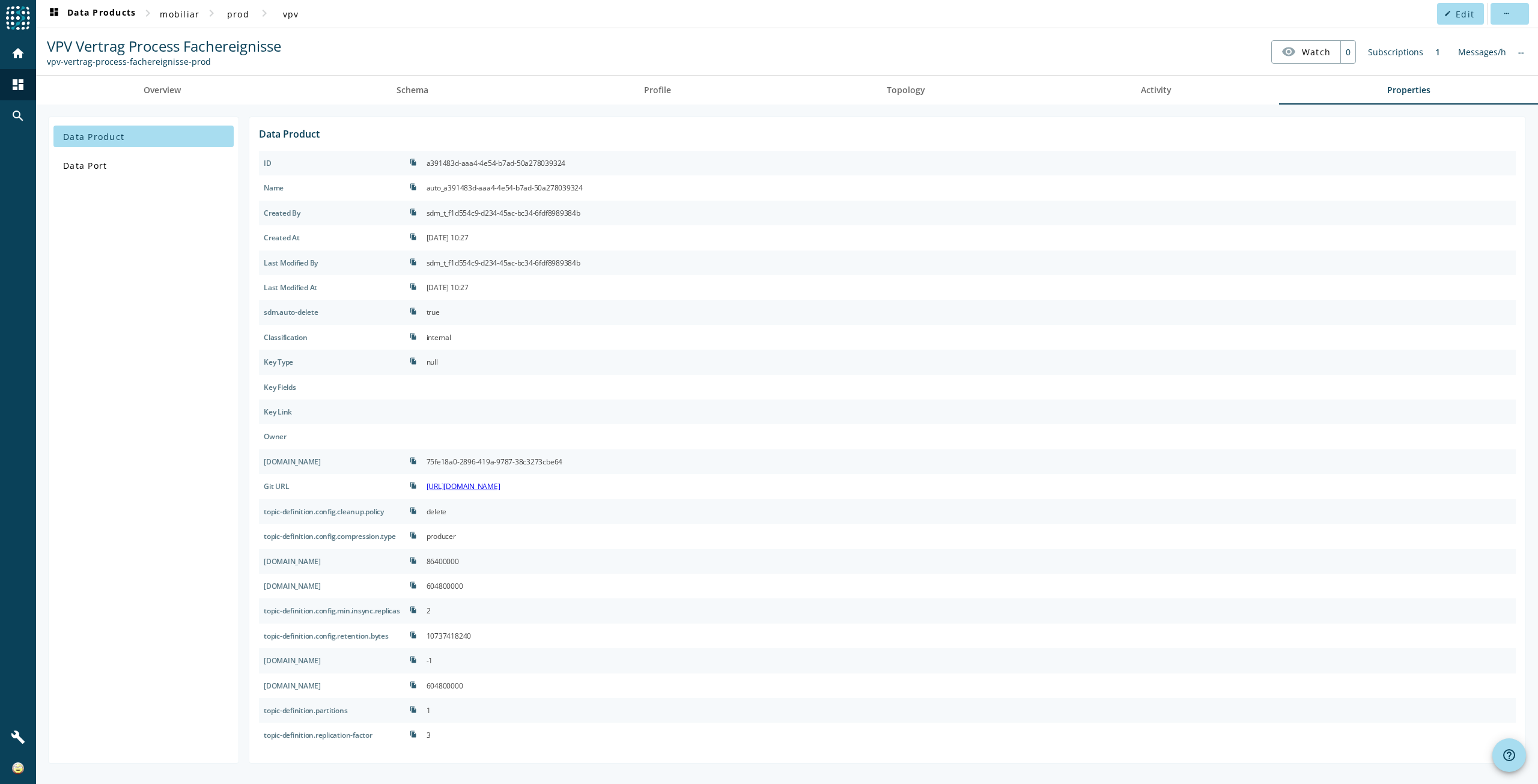
click at [841, 418] on div at bounding box center [969, 411] width 1094 height 24
click at [110, 247] on div "Data Product Data Port" at bounding box center [143, 440] width 191 height 647
drag, startPoint x: 206, startPoint y: 61, endPoint x: 48, endPoint y: 61, distance: 158.0
click at [48, 61] on div "vpv-vertrag-process-fachereignisse-prod" at bounding box center [164, 61] width 234 height 11
copy div "vpv-vertrag-process-fachereignisse-prod"
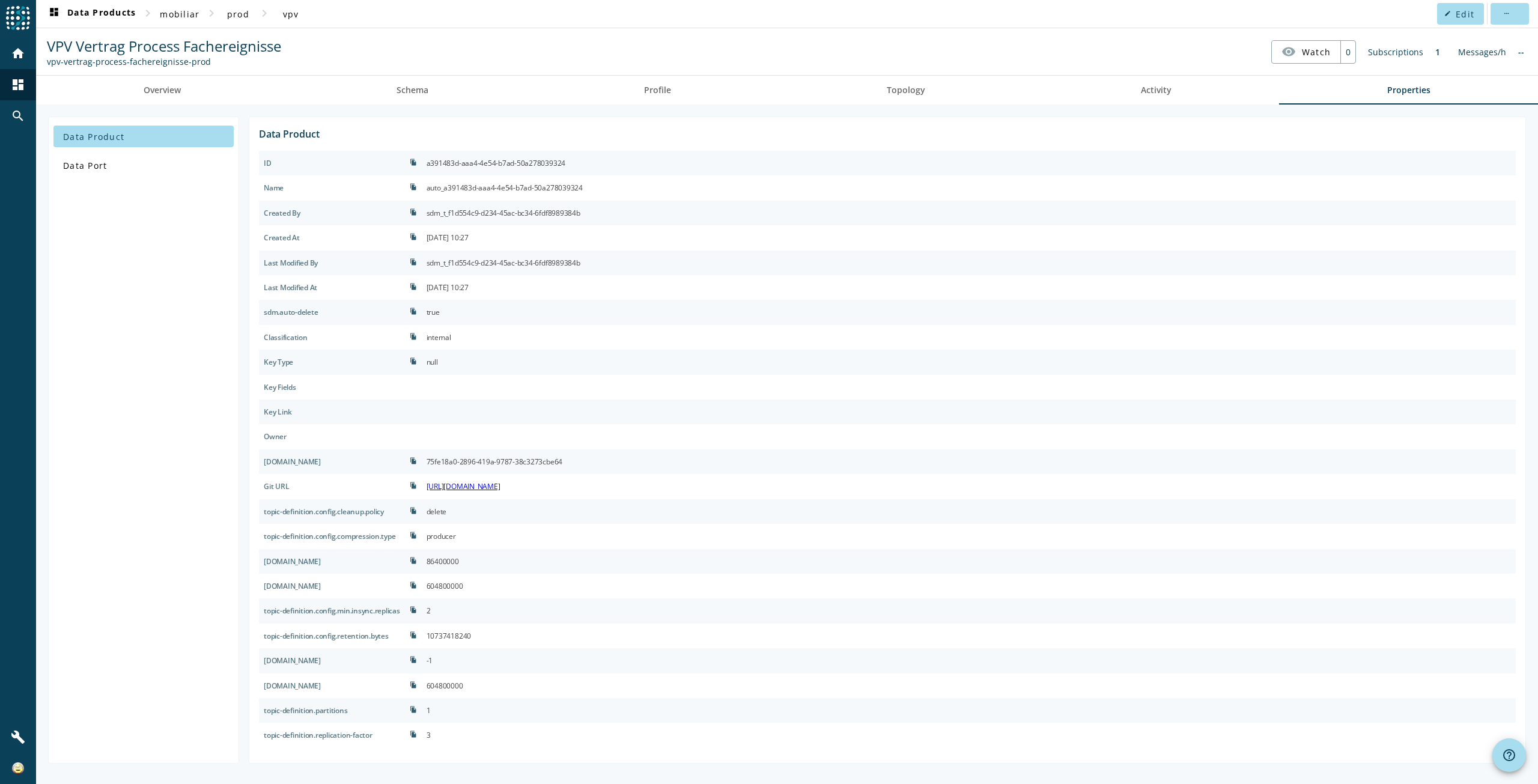
click at [220, 64] on div "vpv-vertrag-process-fachereignisse-prod" at bounding box center [164, 61] width 234 height 11
drag, startPoint x: 220, startPoint y: 60, endPoint x: 47, endPoint y: 71, distance: 173.3
click at [47, 71] on spd-actions-toolbar "VPV Vertrag Process Fachereignisse vpv-vertrag-process-fachereignisse-prod visi…" at bounding box center [787, 52] width 1502 height 47
copy div "vpv-vertrag-process-fachereignisse-prod"
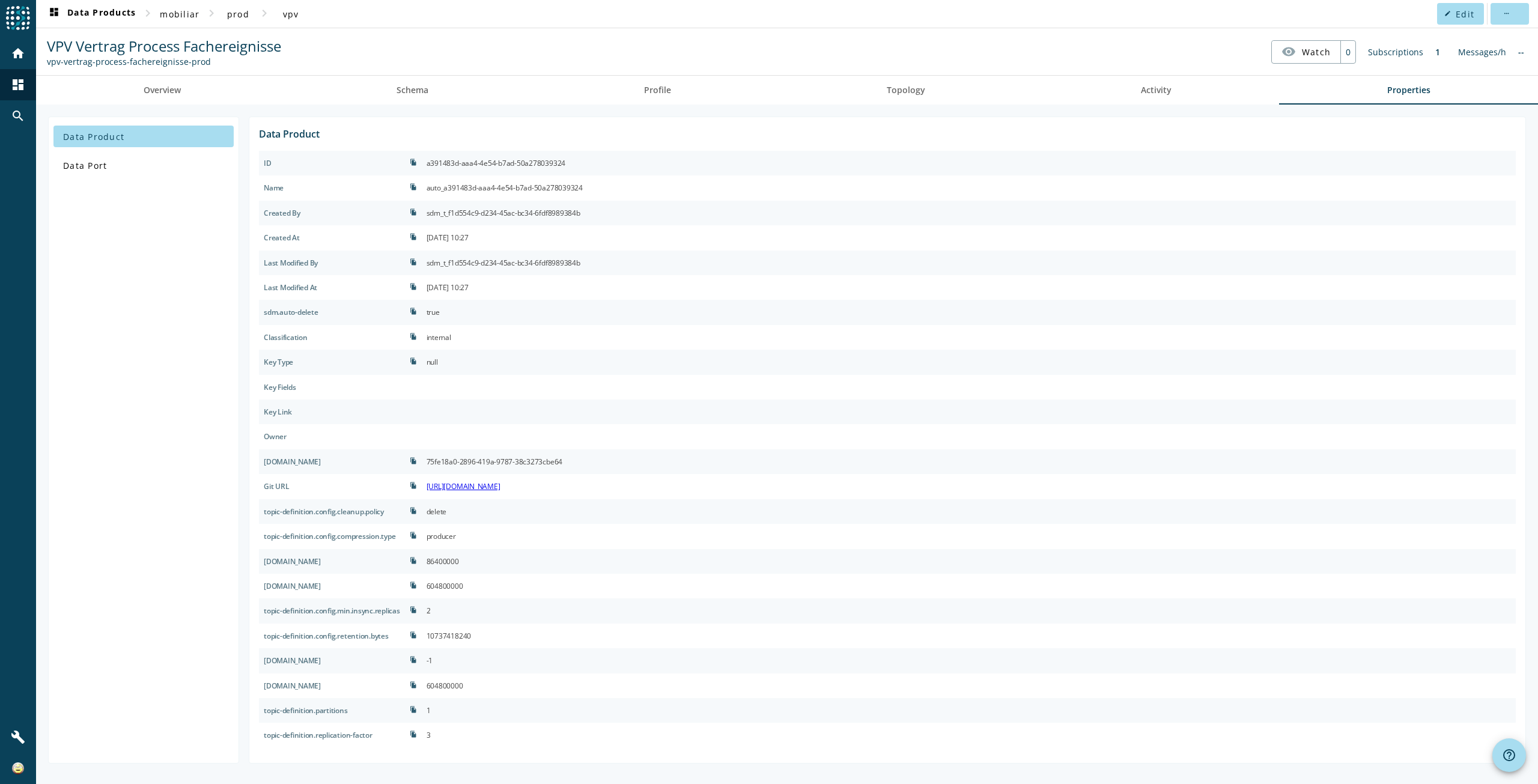
copy div "vpv-vertrag-process-fachereignisse-prod"
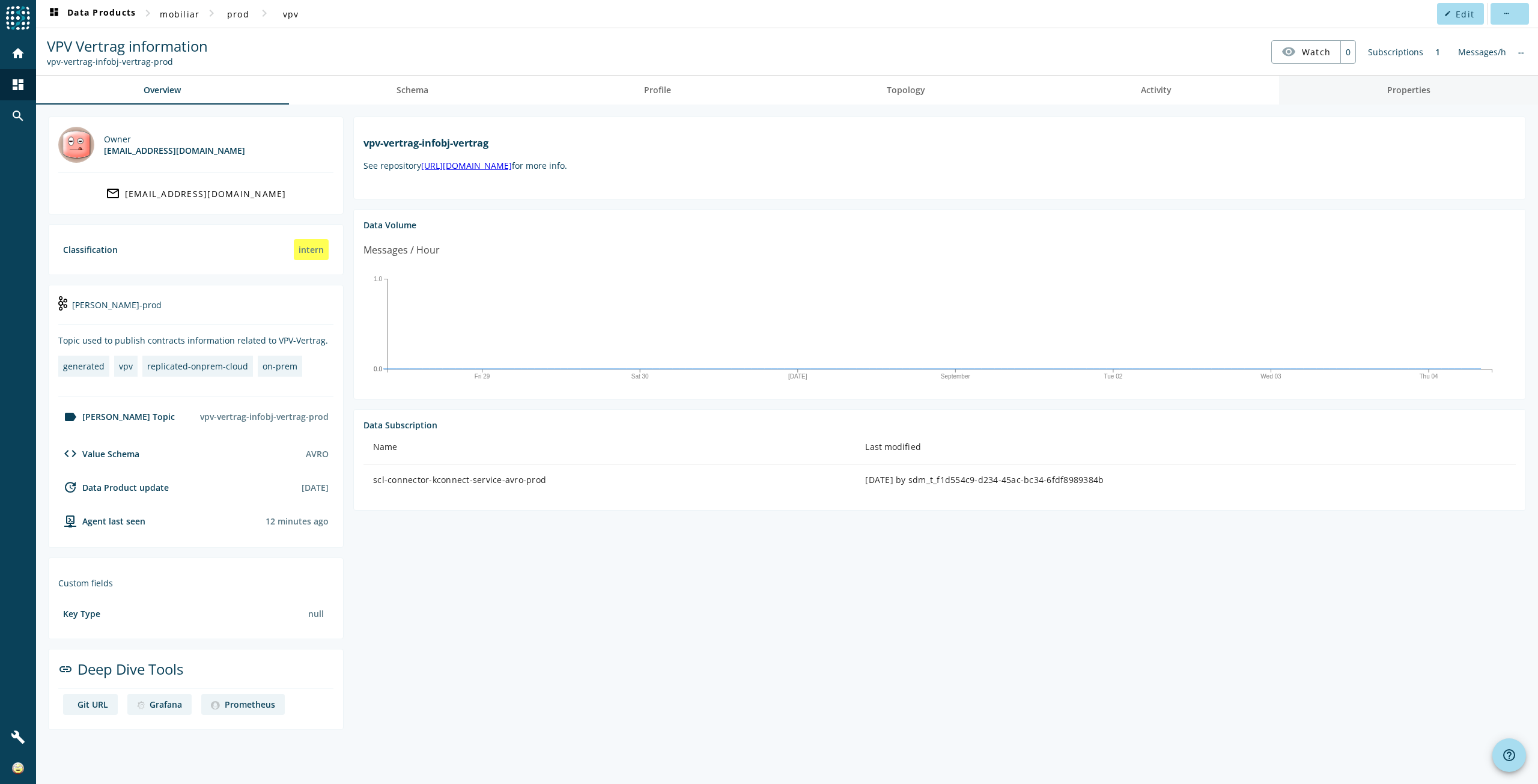
click at [1400, 89] on span "Properties" at bounding box center [1409, 89] width 43 height 8
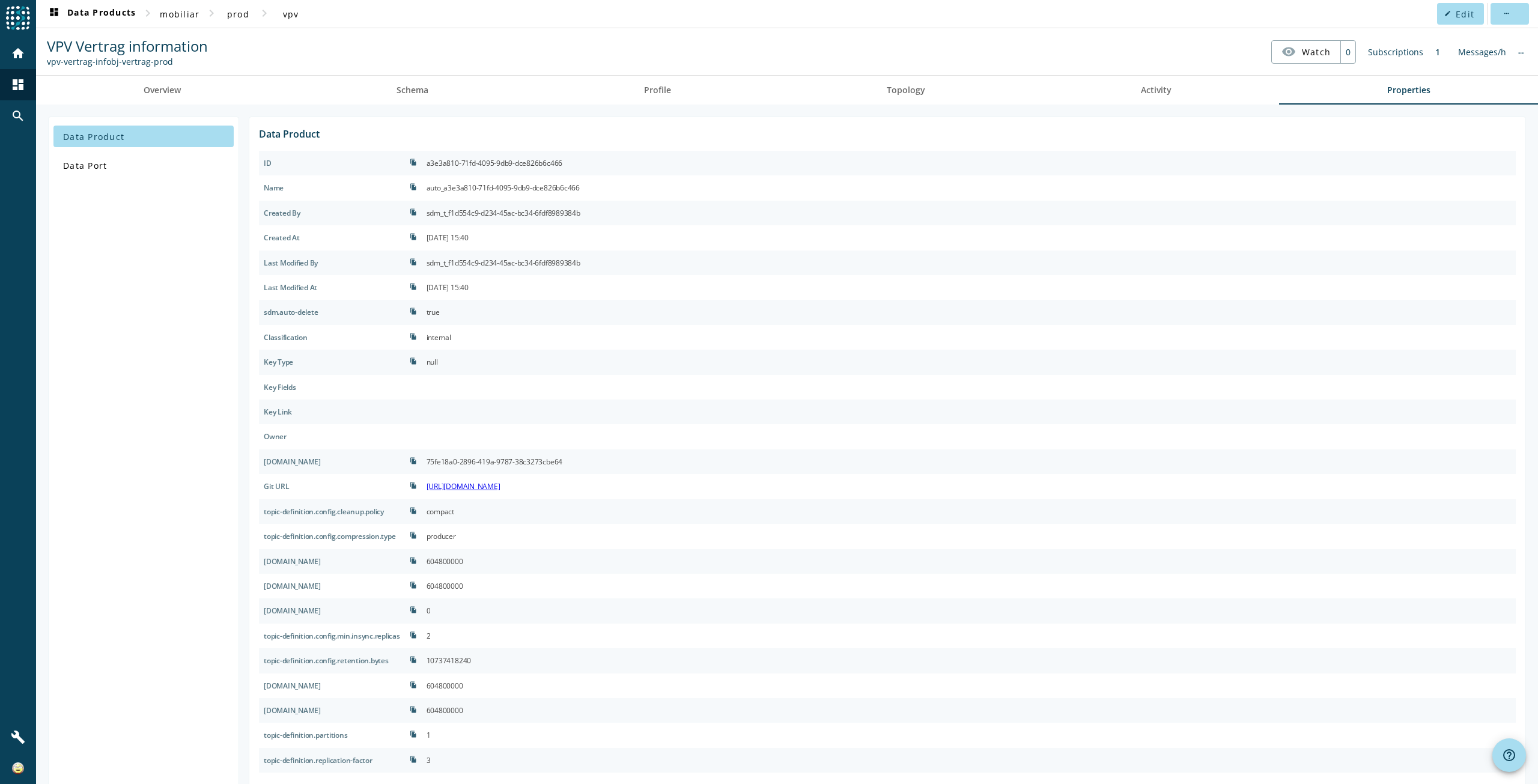
click at [153, 64] on div "vpv-vertrag-infobj-vertrag-prod" at bounding box center [127, 61] width 161 height 11
drag, startPoint x: 172, startPoint y: 59, endPoint x: 47, endPoint y: 59, distance: 125.0
click at [47, 59] on div "vpv-vertrag-infobj-vertrag-prod" at bounding box center [127, 61] width 161 height 11
copy div "vpv-vertrag-infobj-vertrag-prod"
drag, startPoint x: 390, startPoint y: 512, endPoint x: 257, endPoint y: 505, distance: 133.2
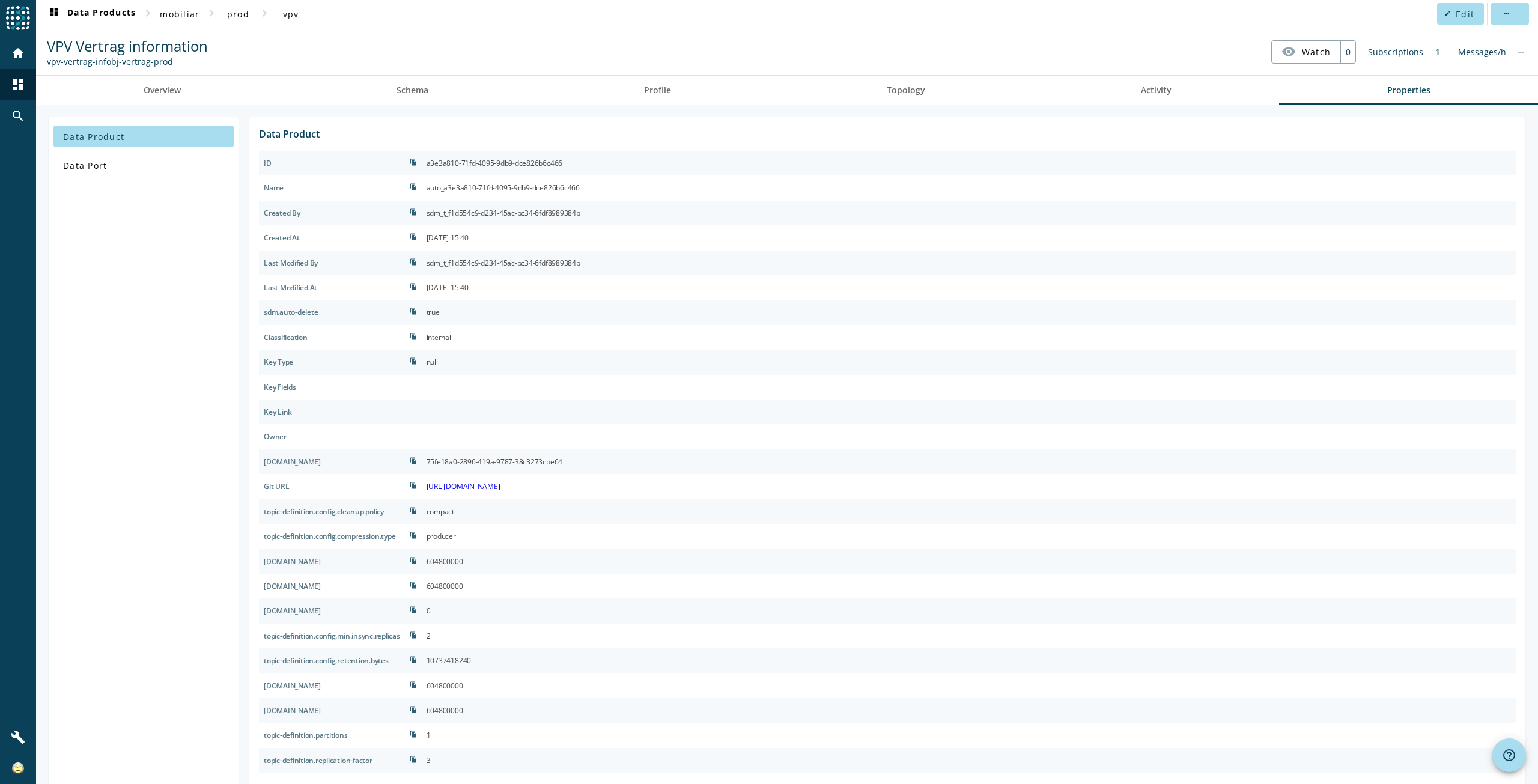
click at [257, 505] on div "Data Product ID file_copy a3e3a810-71fd-4095-9db9-dce826b6c466 Name file_copy a…" at bounding box center [887, 453] width 1277 height 672
copy div "topic-definition.config.cleanup.policy"
